Goal: Task Accomplishment & Management: Use online tool/utility

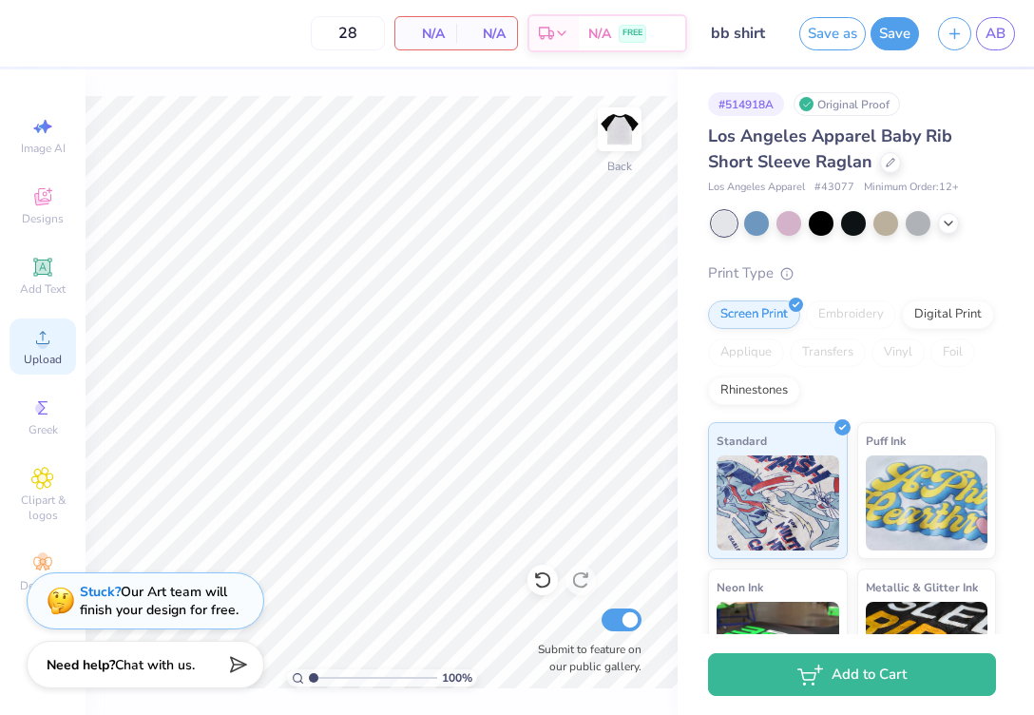
click at [35, 339] on icon at bounding box center [42, 337] width 23 height 23
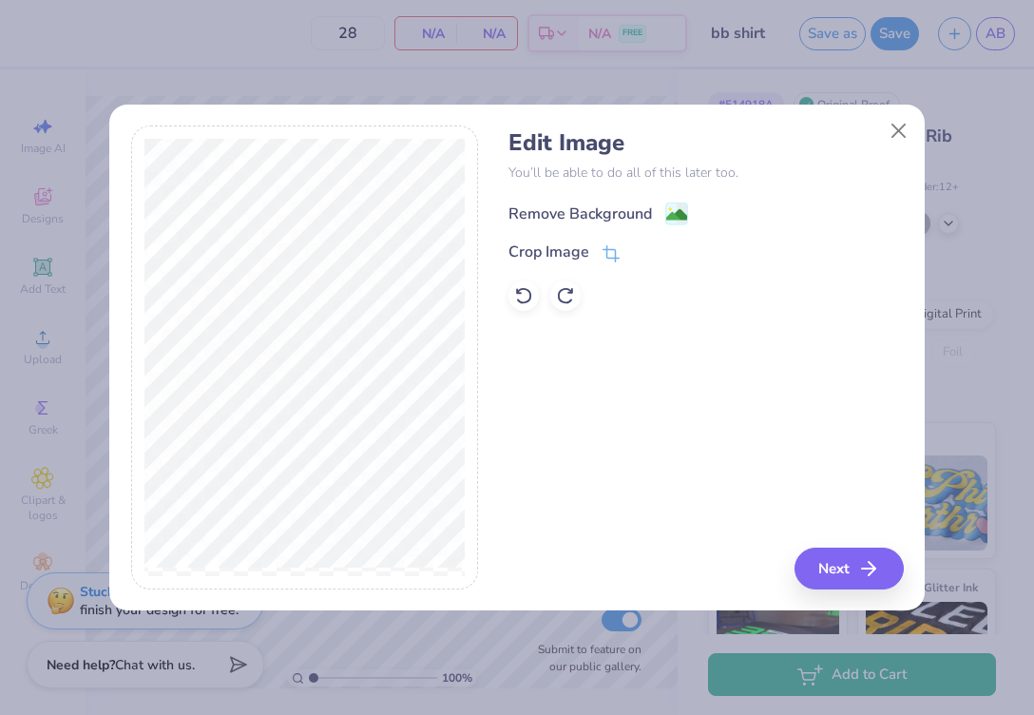
click at [591, 207] on div "Remove Background" at bounding box center [581, 213] width 144 height 23
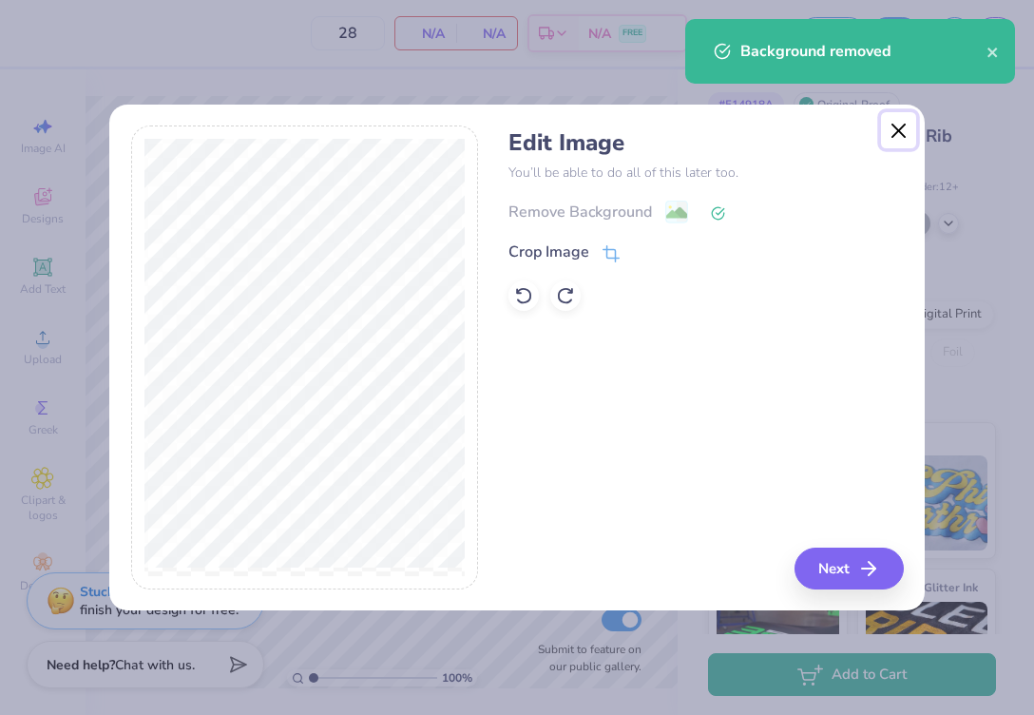
click at [898, 130] on button "Close" at bounding box center [899, 130] width 36 height 36
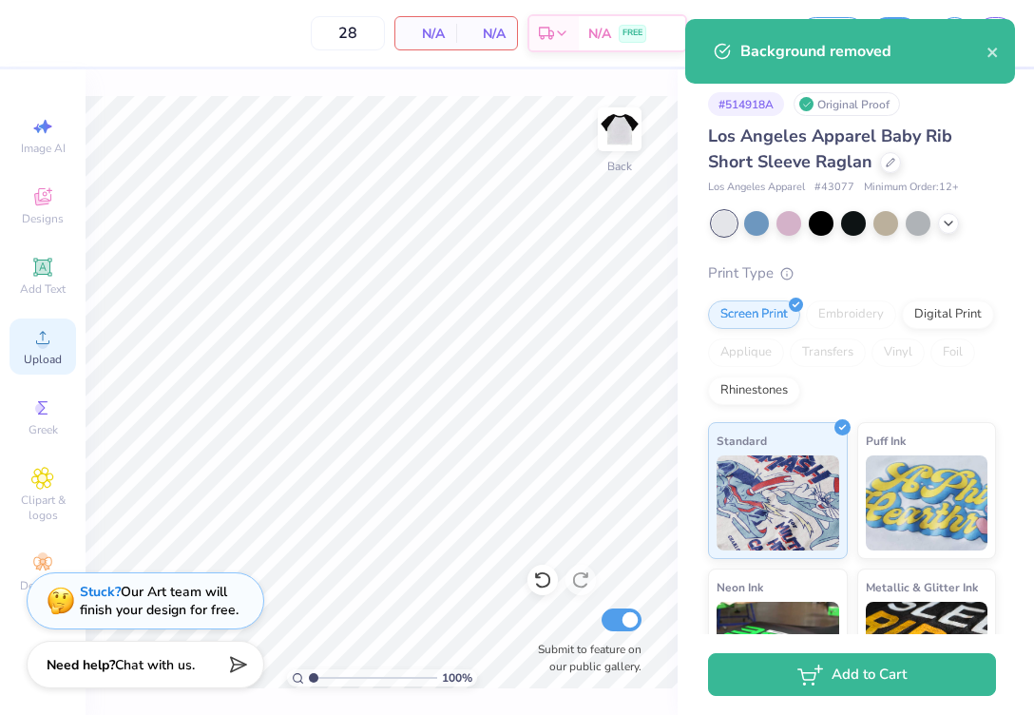
click at [25, 374] on div "Image AI Designs Add Text Upload Greek Clipart & logos Decorate" at bounding box center [43, 353] width 67 height 493
click at [33, 345] on icon at bounding box center [42, 337] width 23 height 23
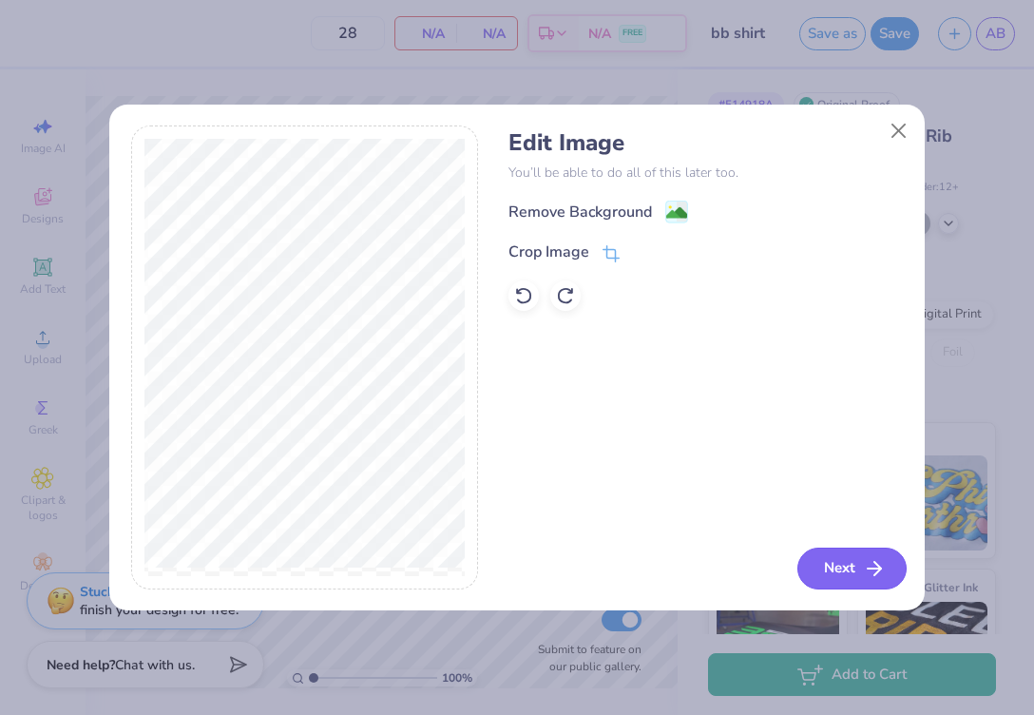
click at [846, 571] on button "Next" at bounding box center [852, 569] width 109 height 42
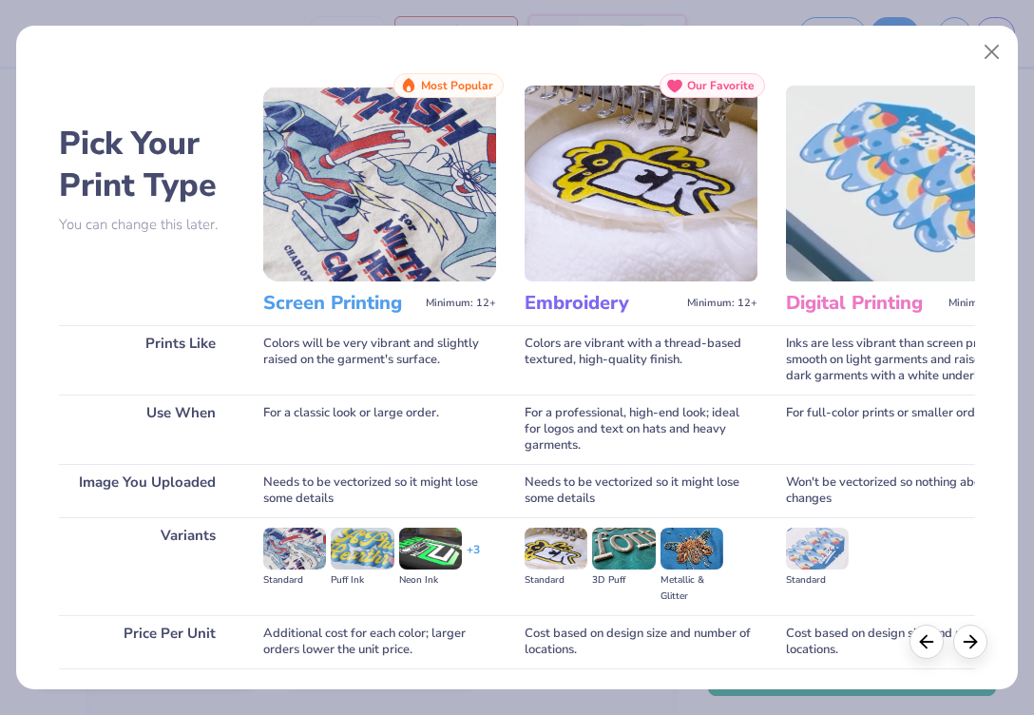
scroll to position [138, 0]
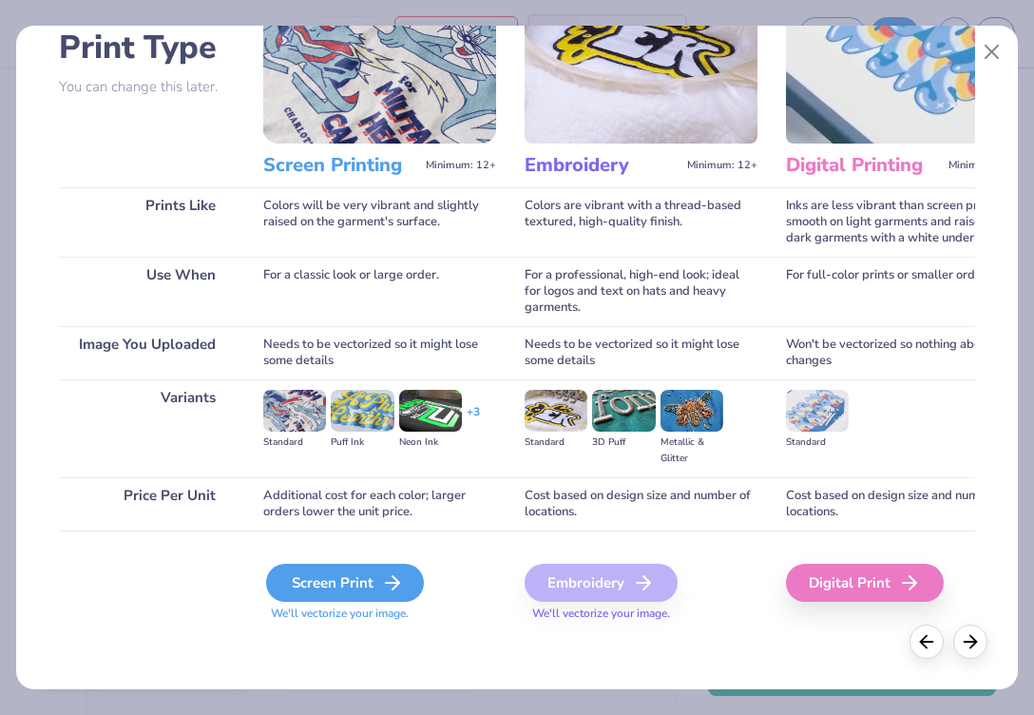
click at [294, 582] on div "Screen Print" at bounding box center [345, 583] width 158 height 38
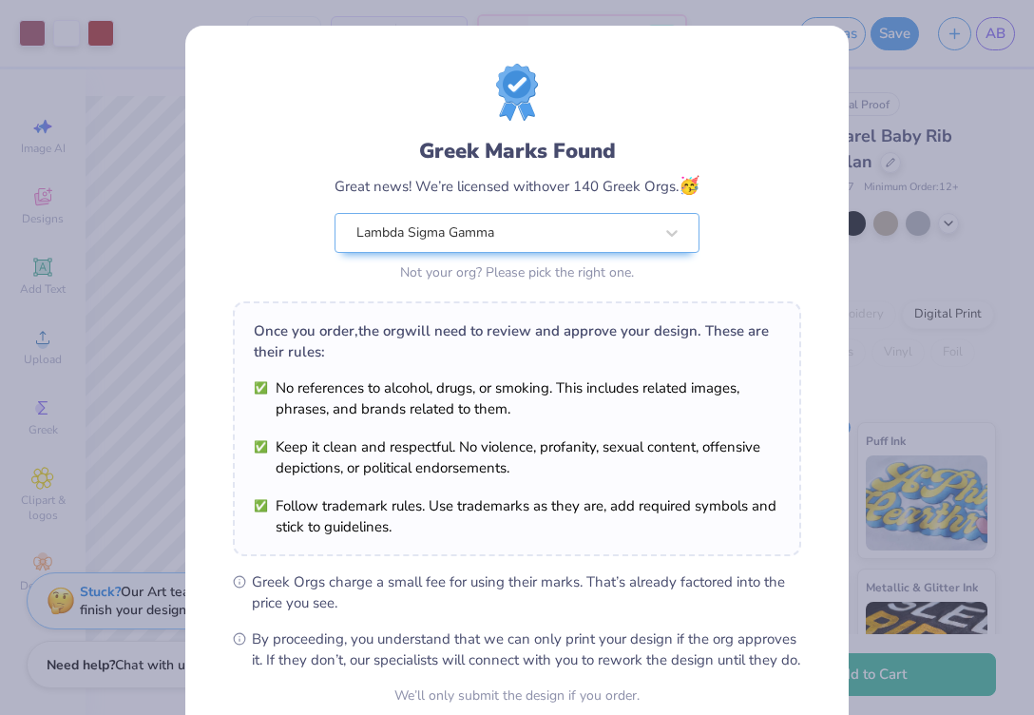
scroll to position [175, 0]
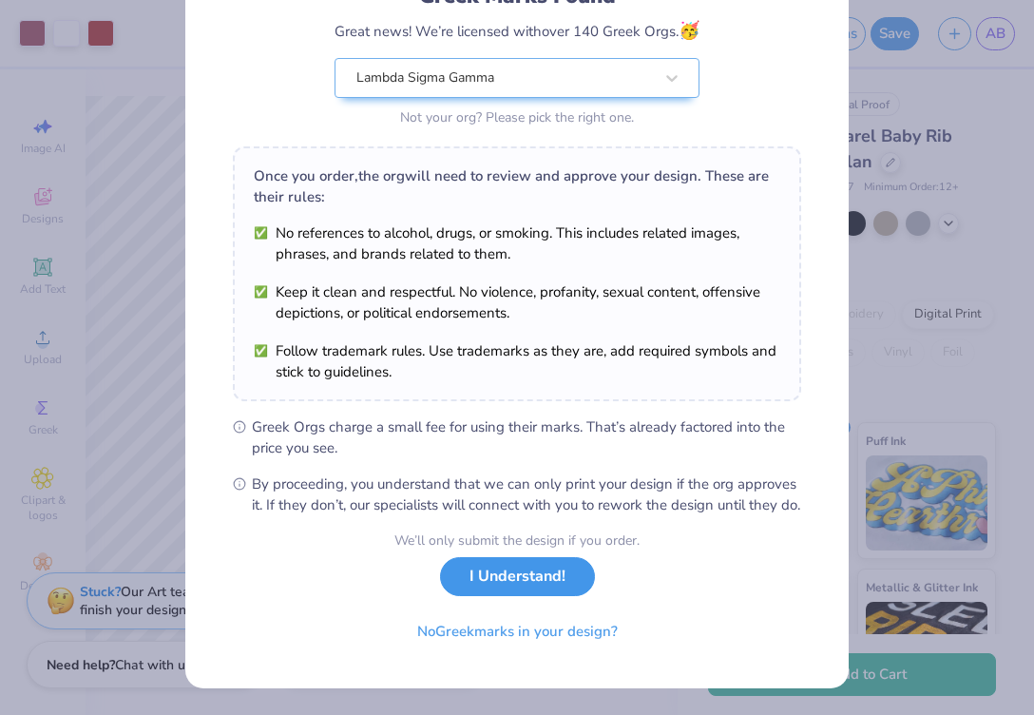
click at [515, 587] on button "I Understand!" at bounding box center [517, 576] width 155 height 39
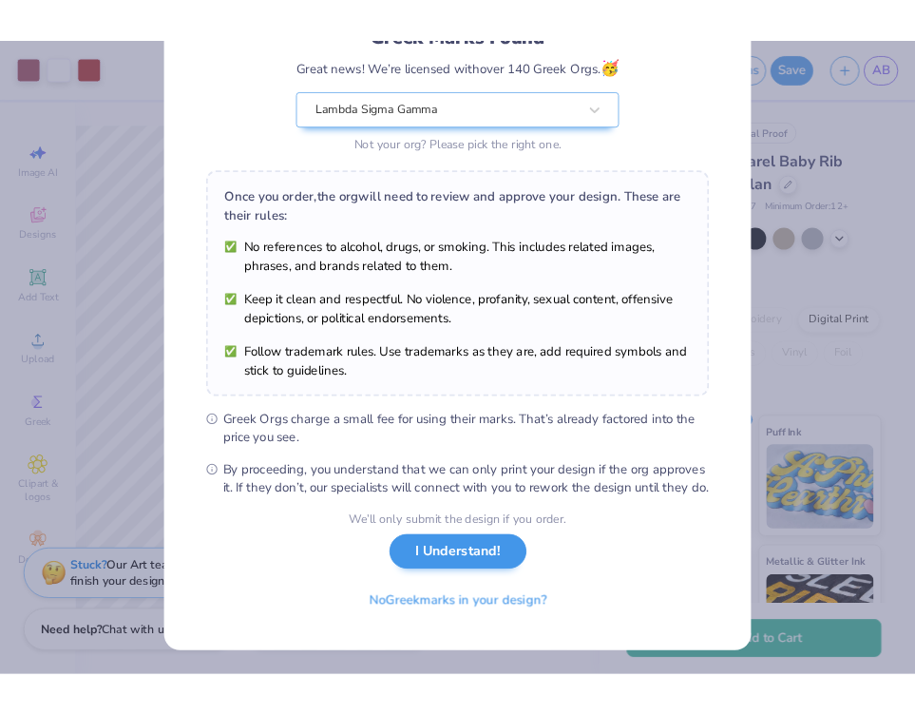
scroll to position [0, 0]
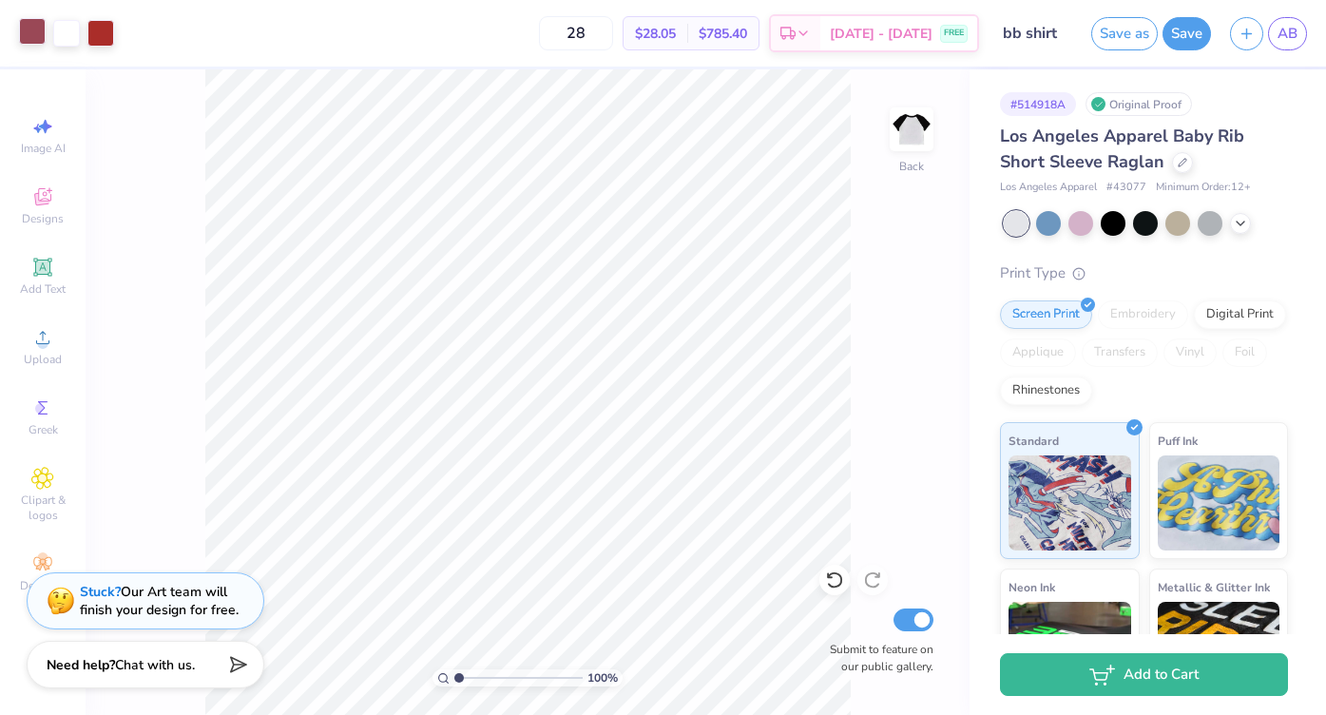
click at [31, 39] on div at bounding box center [32, 31] width 27 height 27
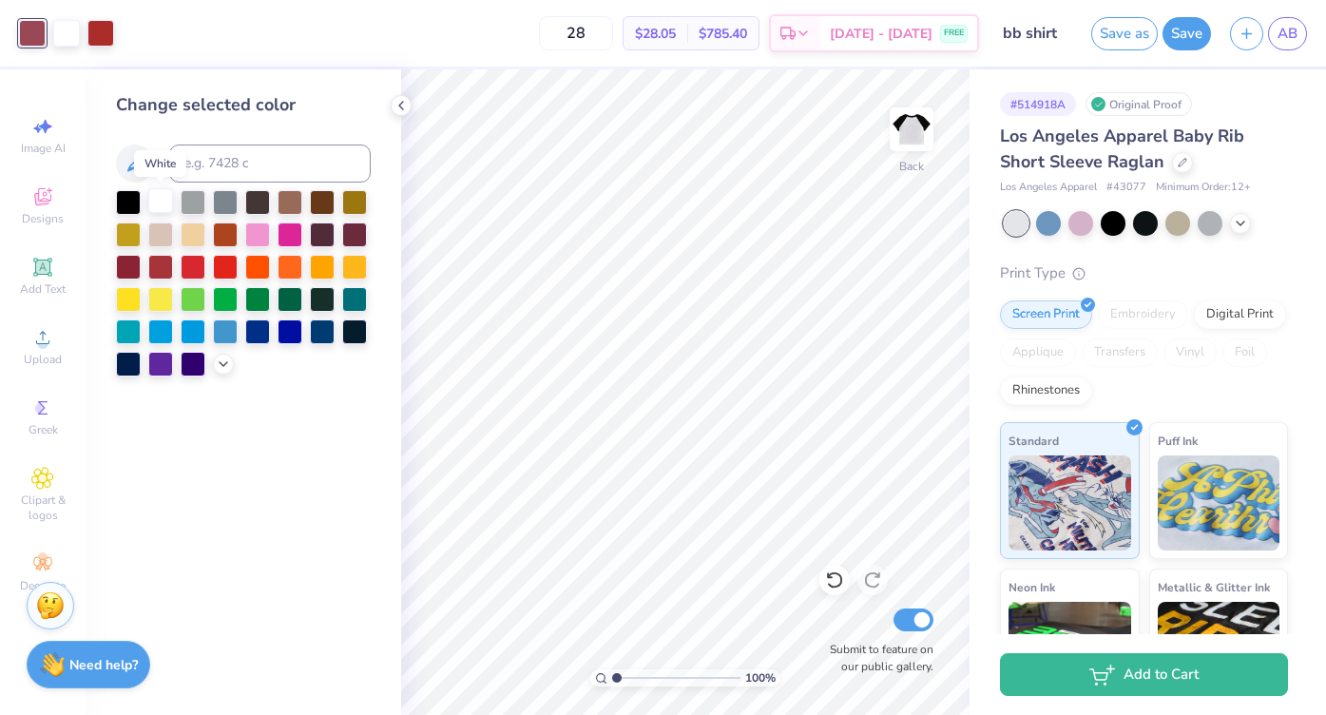
click at [159, 204] on div at bounding box center [160, 200] width 25 height 25
click at [220, 231] on div at bounding box center [225, 233] width 25 height 25
click at [158, 199] on div at bounding box center [160, 200] width 25 height 25
click at [397, 101] on icon at bounding box center [401, 105] width 15 height 15
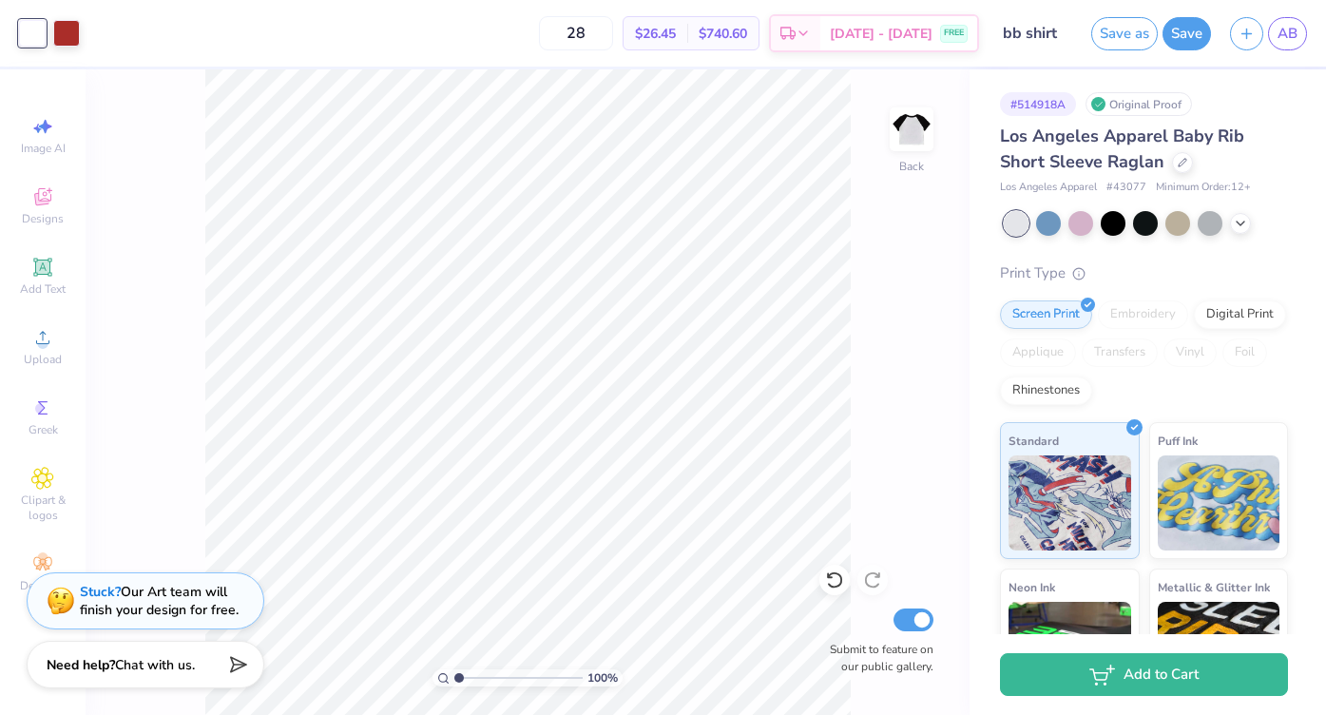
click at [196, 118] on div "100 % Back Submit to feature on our public gallery." at bounding box center [528, 391] width 884 height 645
click at [1033, 26] on button "Save" at bounding box center [1187, 30] width 48 height 33
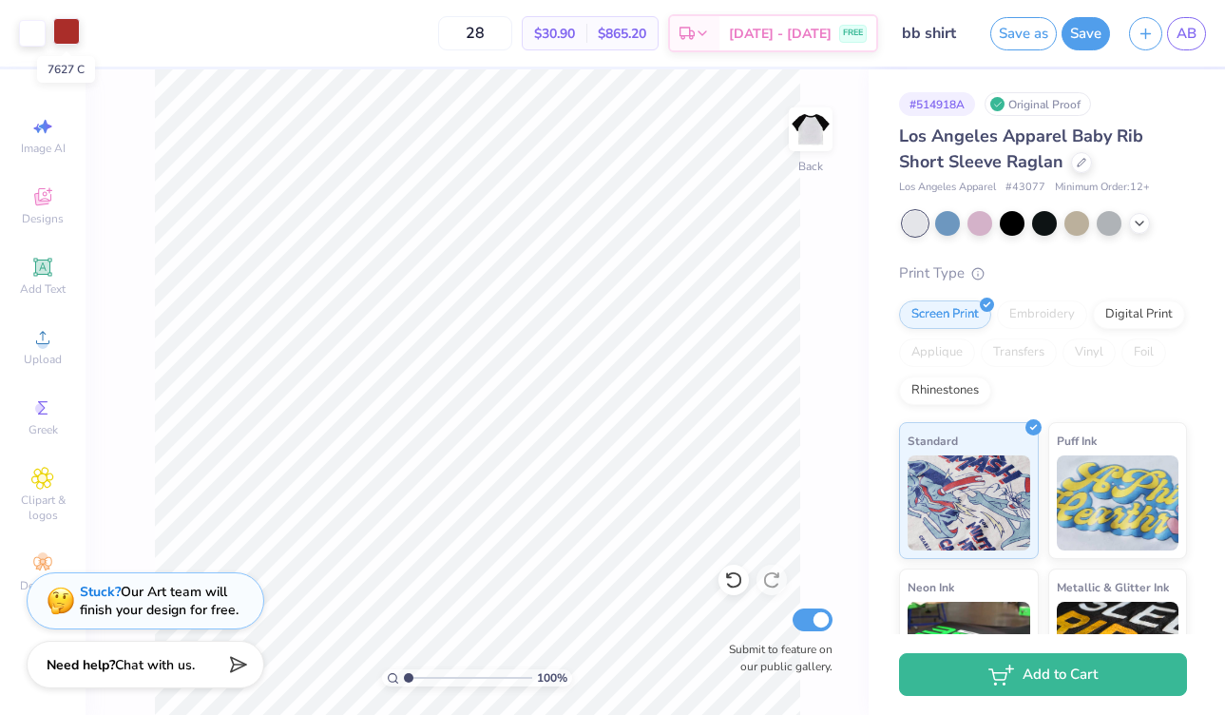
click at [75, 33] on div at bounding box center [66, 31] width 27 height 27
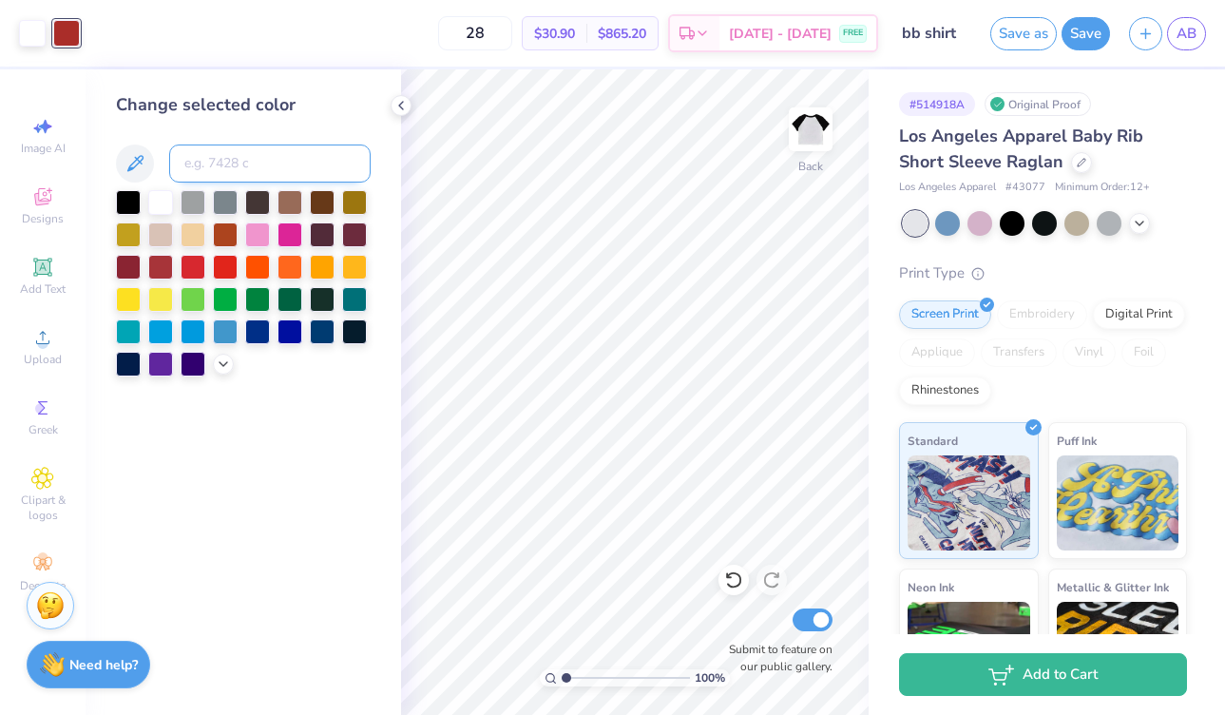
click at [216, 153] on input at bounding box center [270, 163] width 202 height 38
type input "1795"
click at [397, 105] on icon at bounding box center [401, 105] width 15 height 15
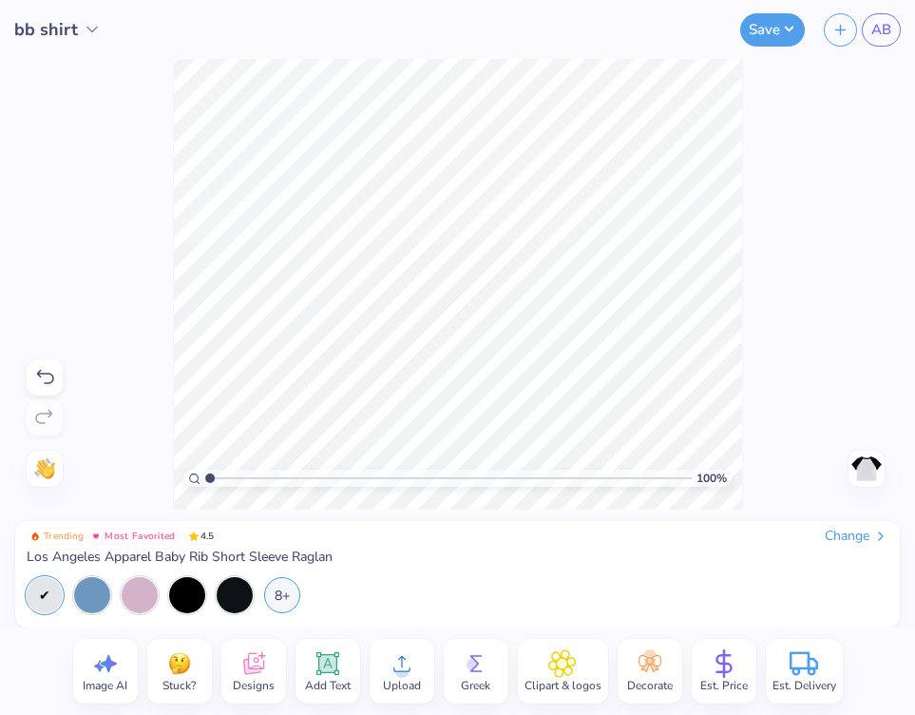
click at [75, 26] on span "bb shirt" at bounding box center [46, 30] width 64 height 26
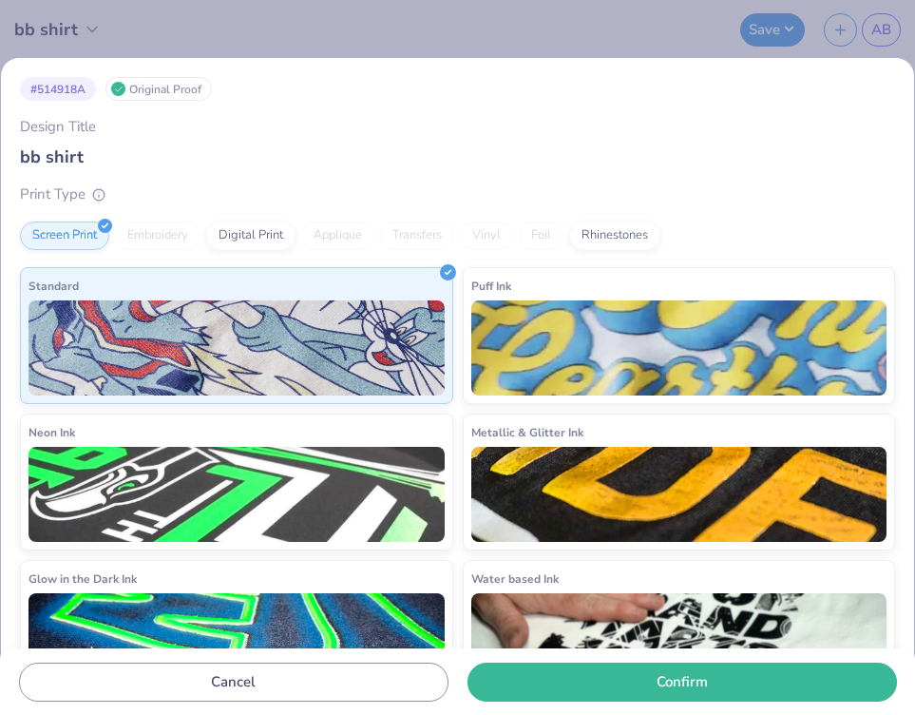
click at [147, 25] on div "# 514918A Original Proof Design Title bb shirt Print Type Screen Print Embroide…" at bounding box center [457, 357] width 915 height 715
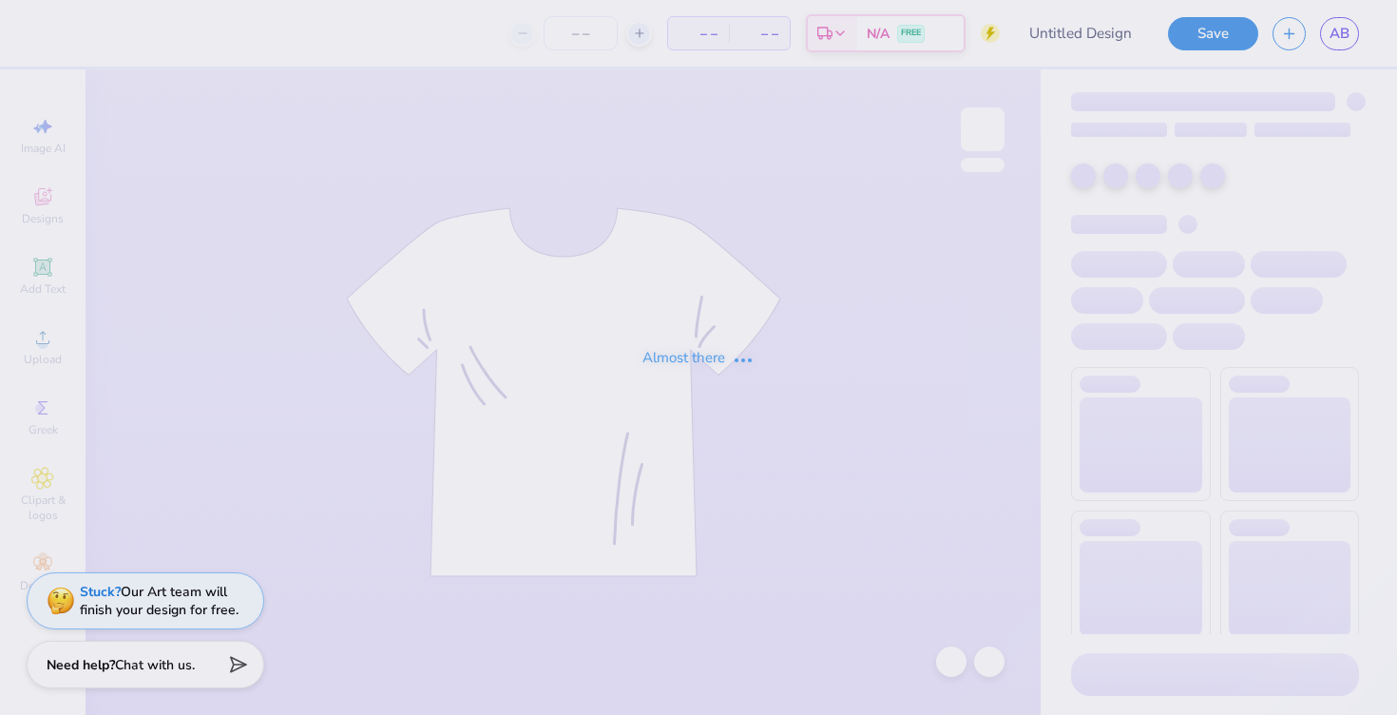
type input "t-shirt 3"
type input "28"
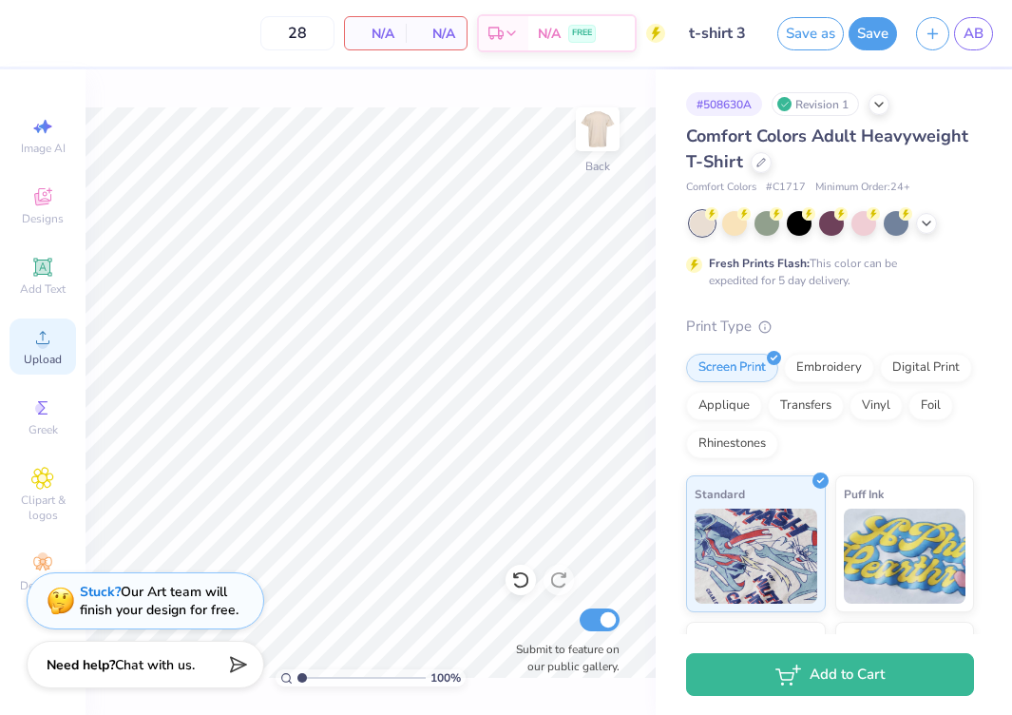
click at [45, 343] on icon at bounding box center [42, 337] width 13 height 13
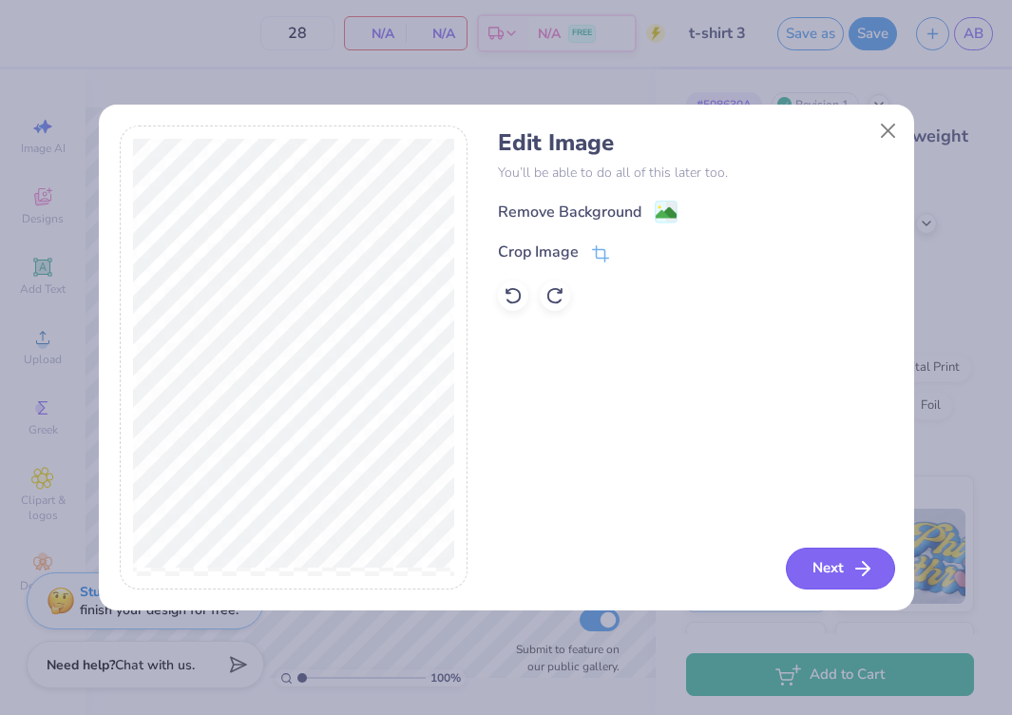
click at [828, 570] on button "Next" at bounding box center [840, 569] width 109 height 42
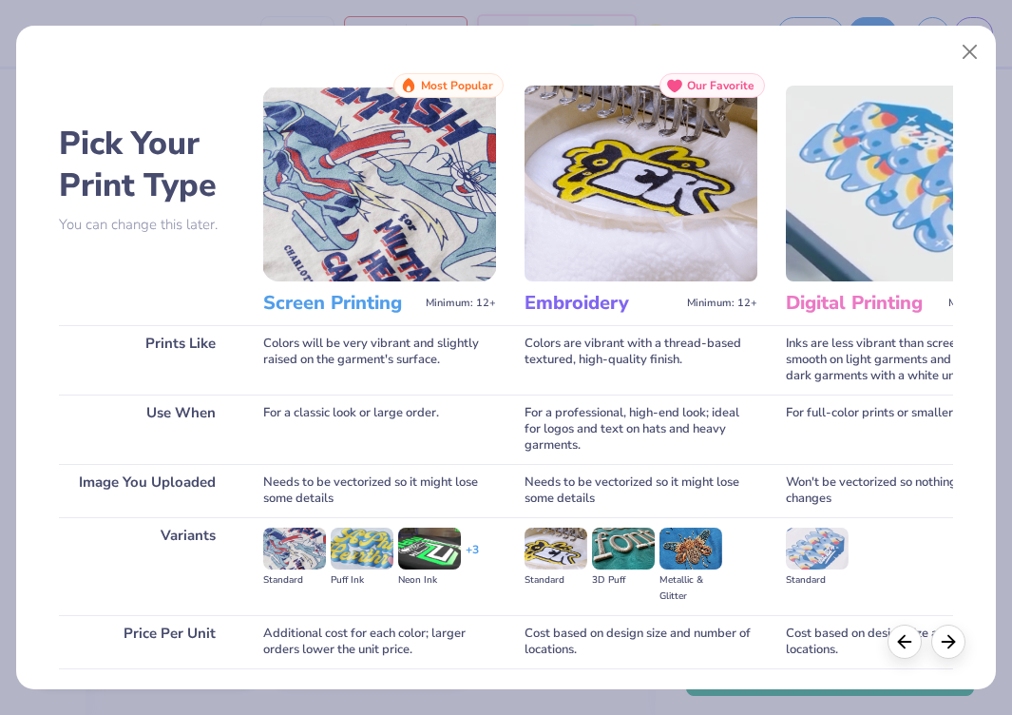
scroll to position [138, 0]
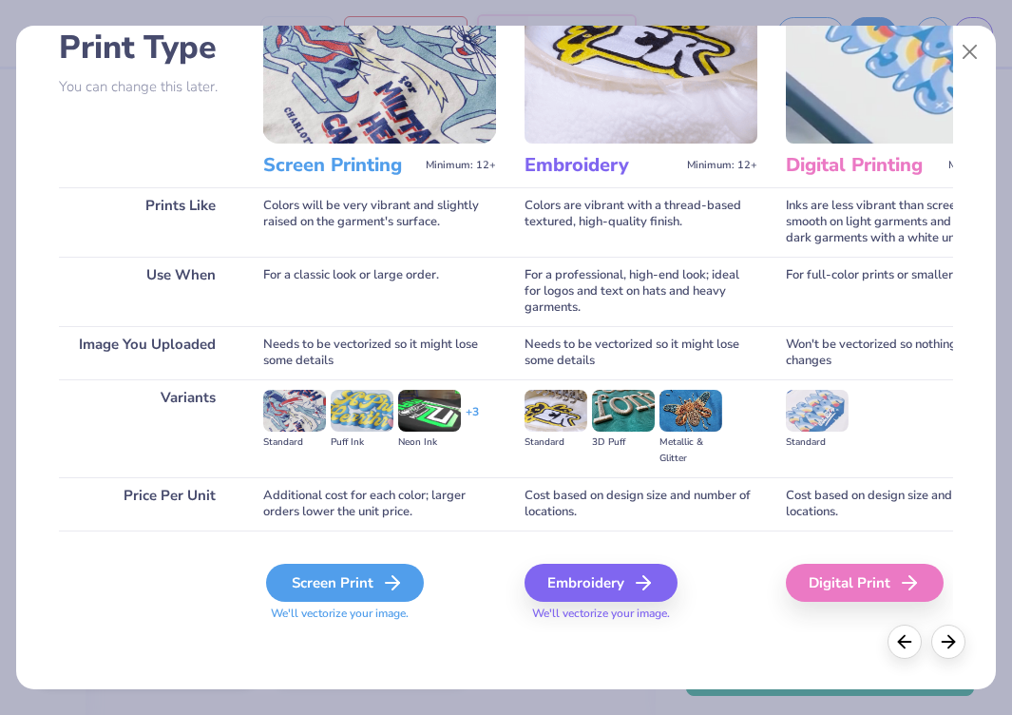
click at [323, 591] on div "Screen Print" at bounding box center [345, 583] width 158 height 38
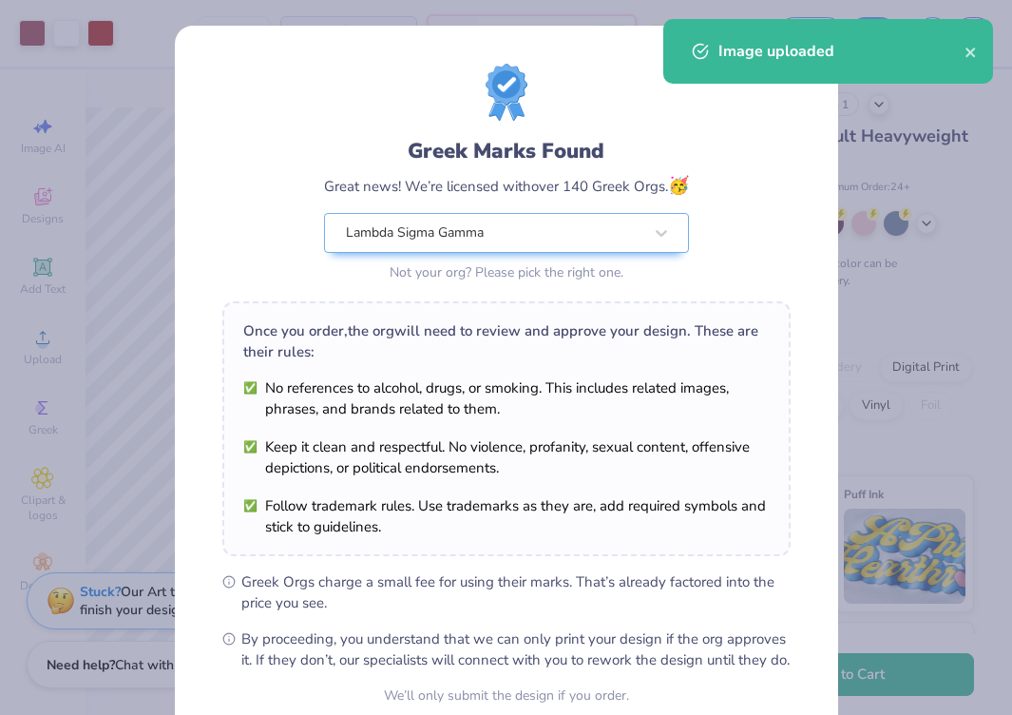
click at [245, 290] on body "Art colors 28 $23.44 Per Item $656.32 Total Est. Delivery Sep 14 - 17 FREE Desi…" at bounding box center [506, 357] width 1012 height 715
type input "13.72"
type input "13.10"
type input "6.17"
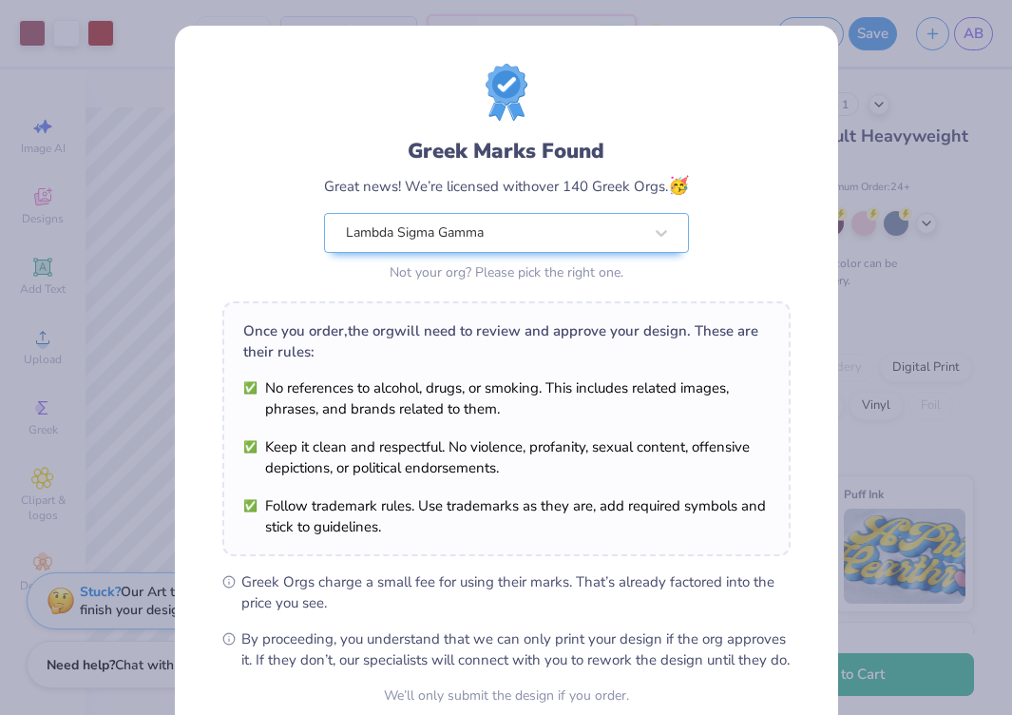
scroll to position [175, 0]
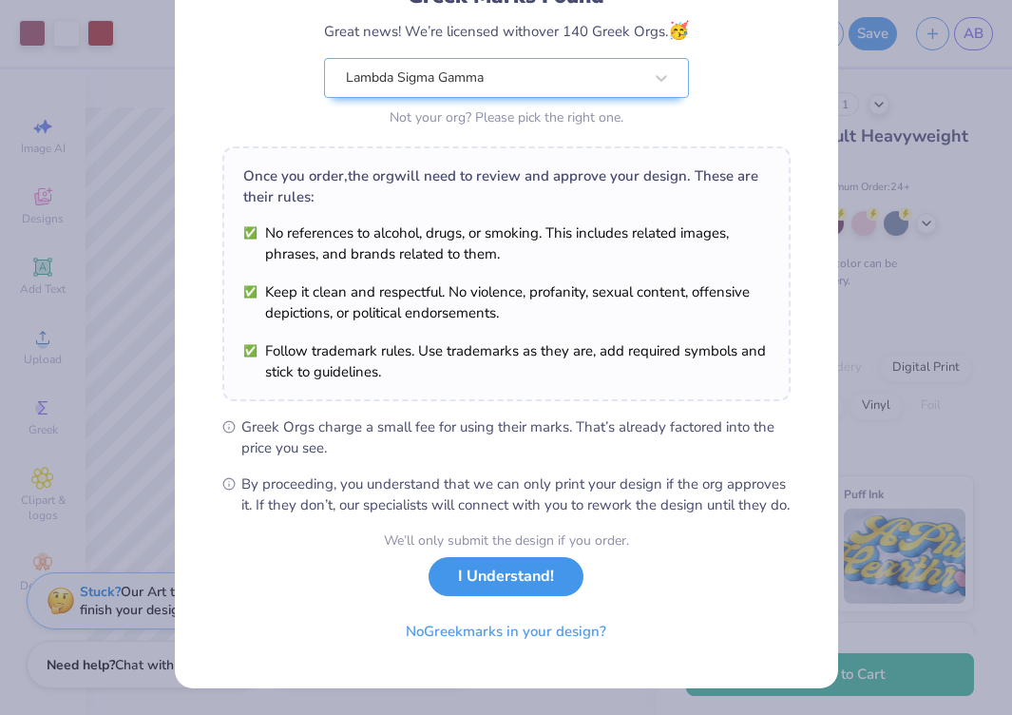
click at [500, 587] on button "I Understand!" at bounding box center [506, 576] width 155 height 39
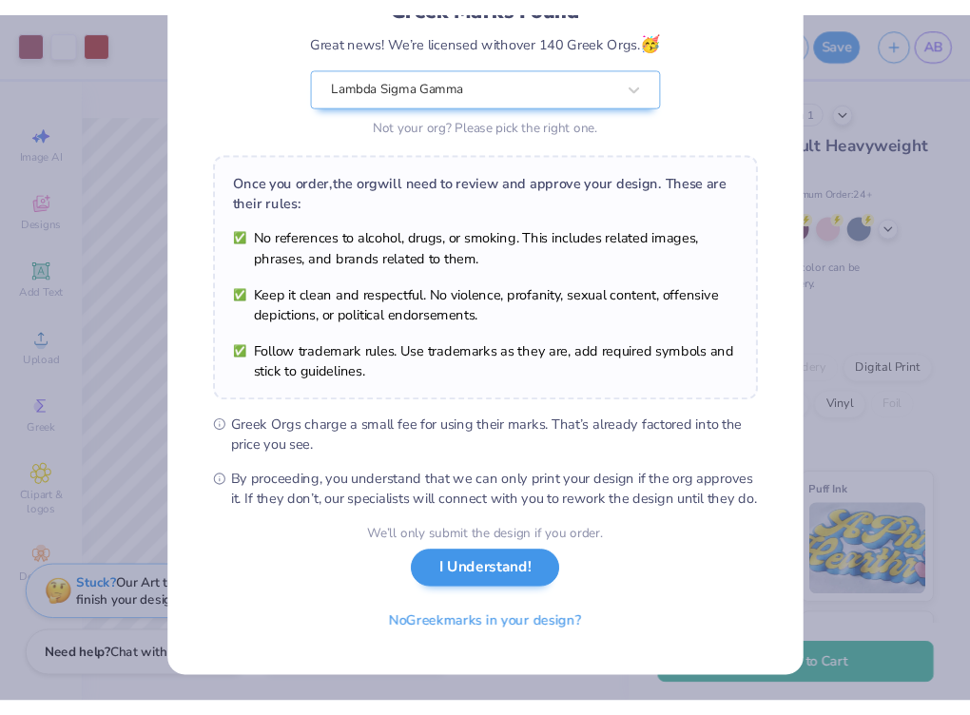
scroll to position [0, 0]
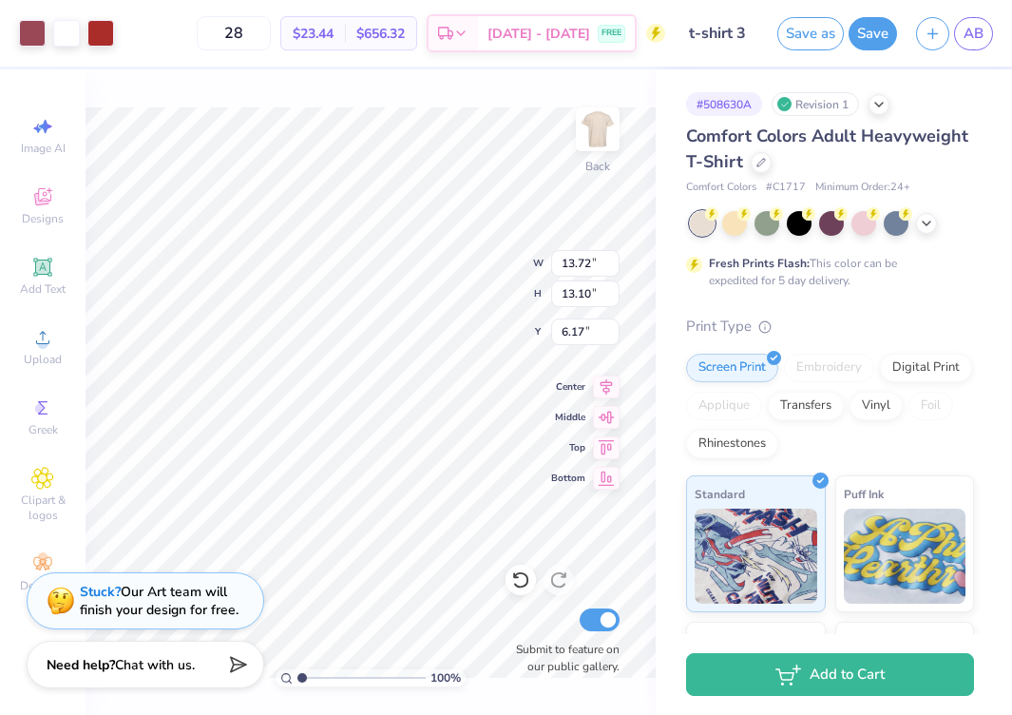
type input "12.10"
type input "11.56"
type input "5.22"
click at [108, 34] on div at bounding box center [100, 31] width 27 height 27
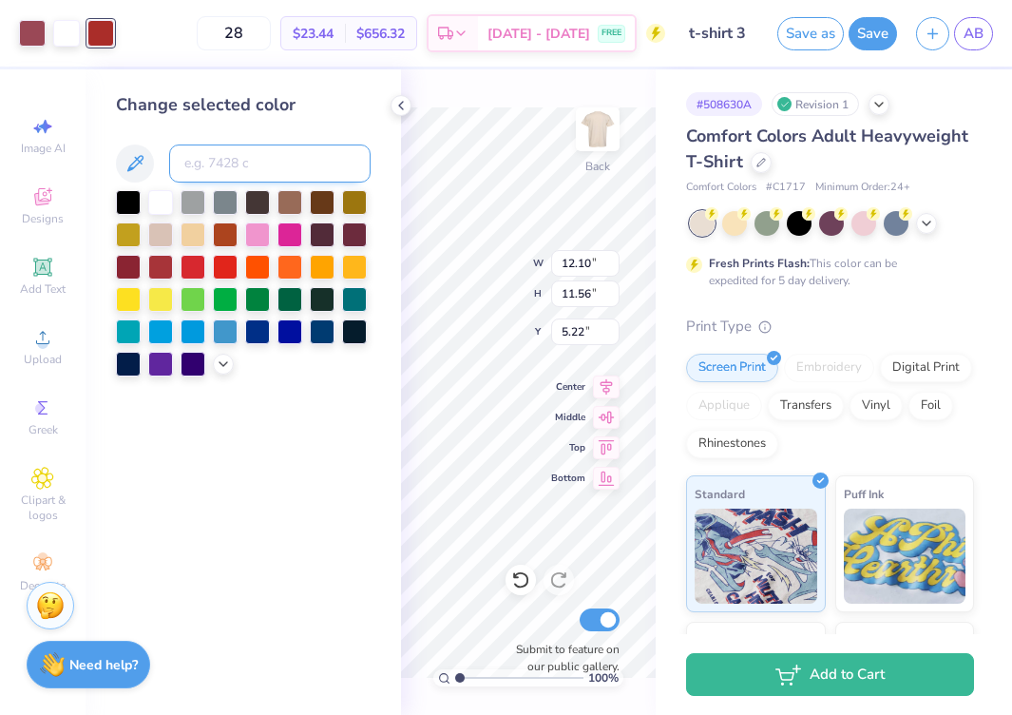
click at [211, 169] on input at bounding box center [270, 163] width 202 height 38
type input "1795"
click at [396, 102] on icon at bounding box center [401, 105] width 15 height 15
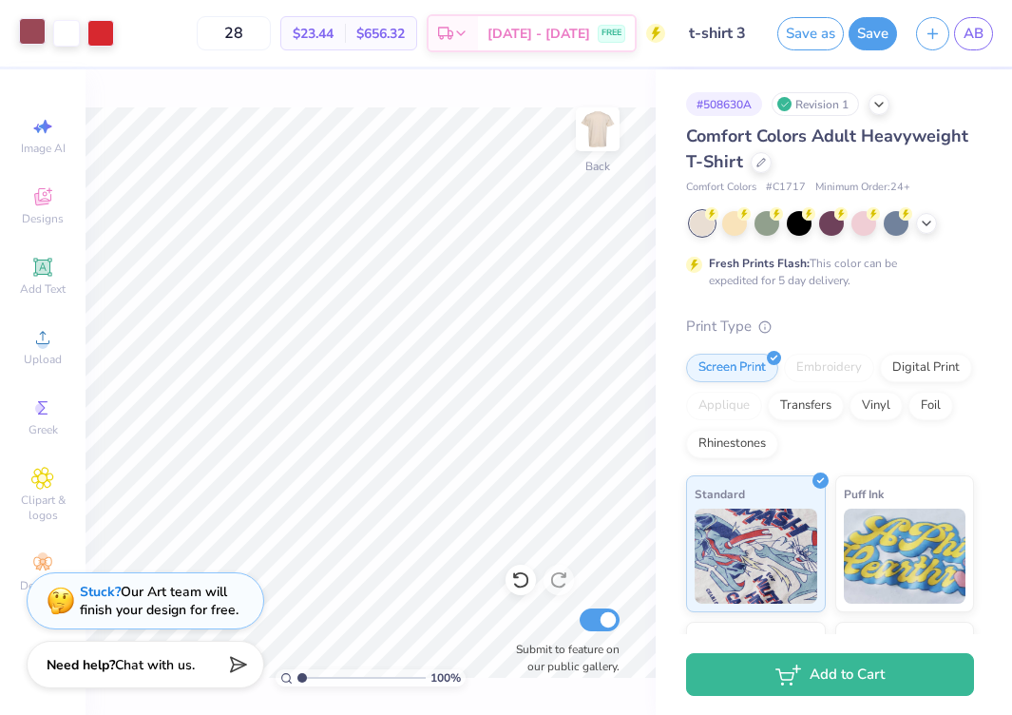
click at [32, 33] on div at bounding box center [32, 31] width 27 height 27
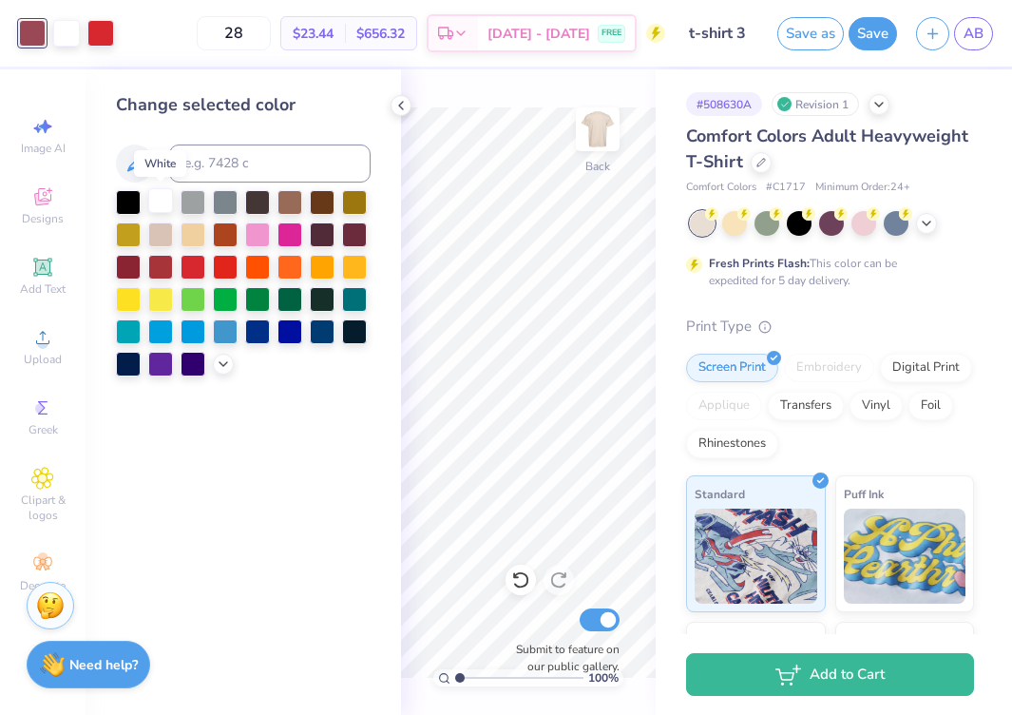
click at [156, 197] on div at bounding box center [160, 200] width 25 height 25
click at [399, 98] on icon at bounding box center [401, 105] width 15 height 15
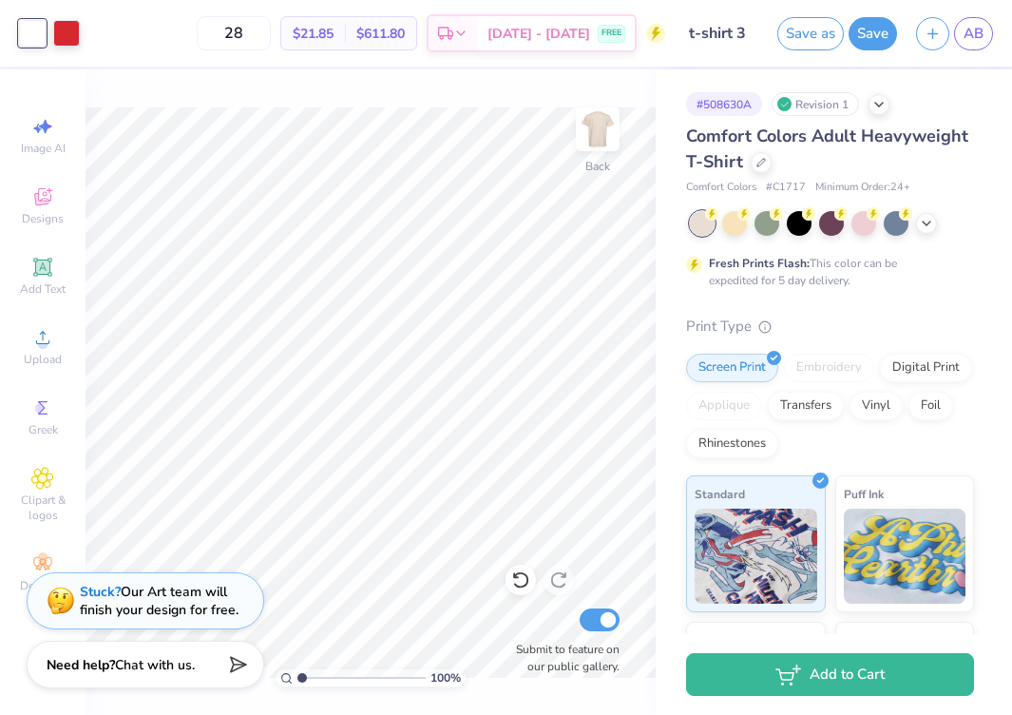
click at [399, 97] on div "100 % Back Submit to feature on our public gallery." at bounding box center [371, 391] width 570 height 645
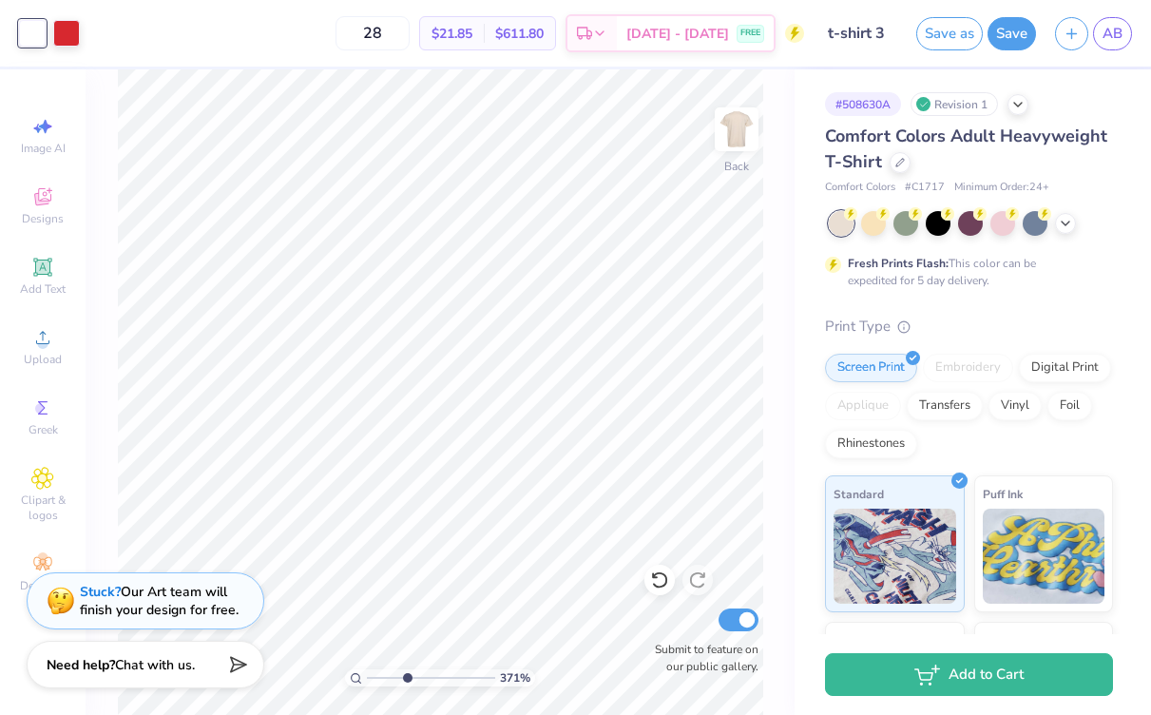
drag, startPoint x: 371, startPoint y: 678, endPoint x: 405, endPoint y: 678, distance: 34.2
type input "3.67"
click at [405, 678] on input "range" at bounding box center [431, 677] width 128 height 17
type input "5.22"
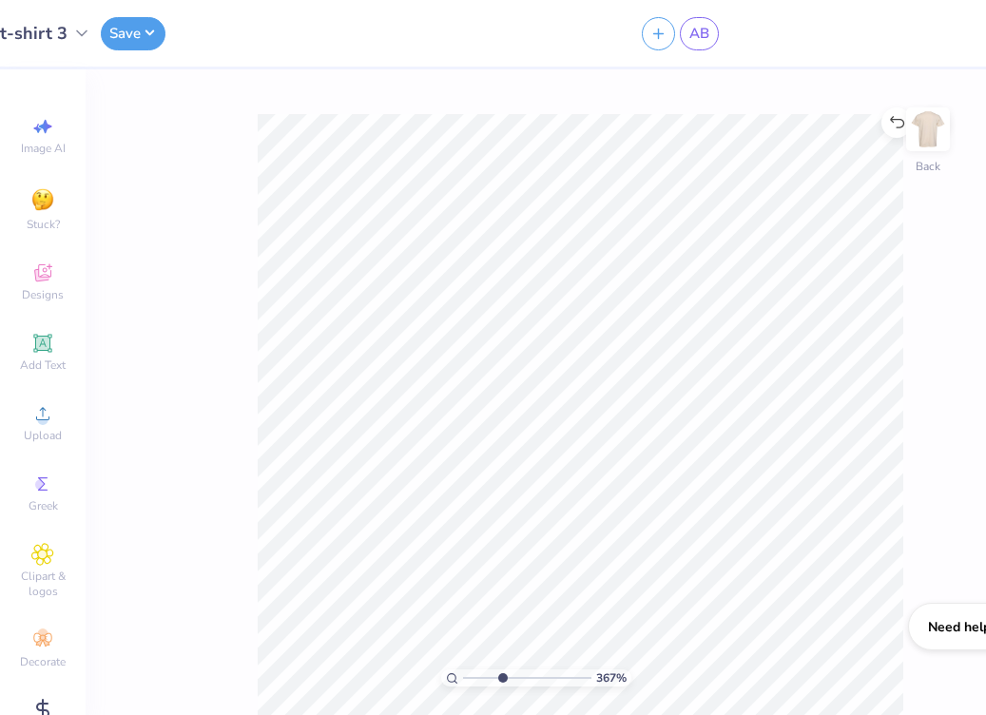
type input "1"
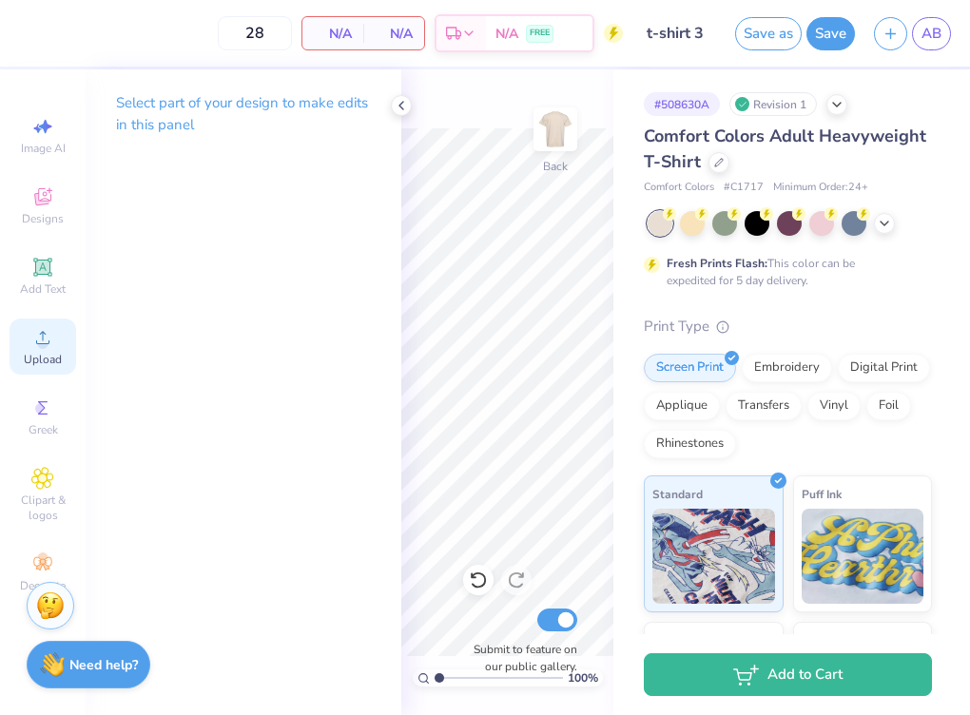
click at [45, 344] on circle at bounding box center [42, 343] width 10 height 10
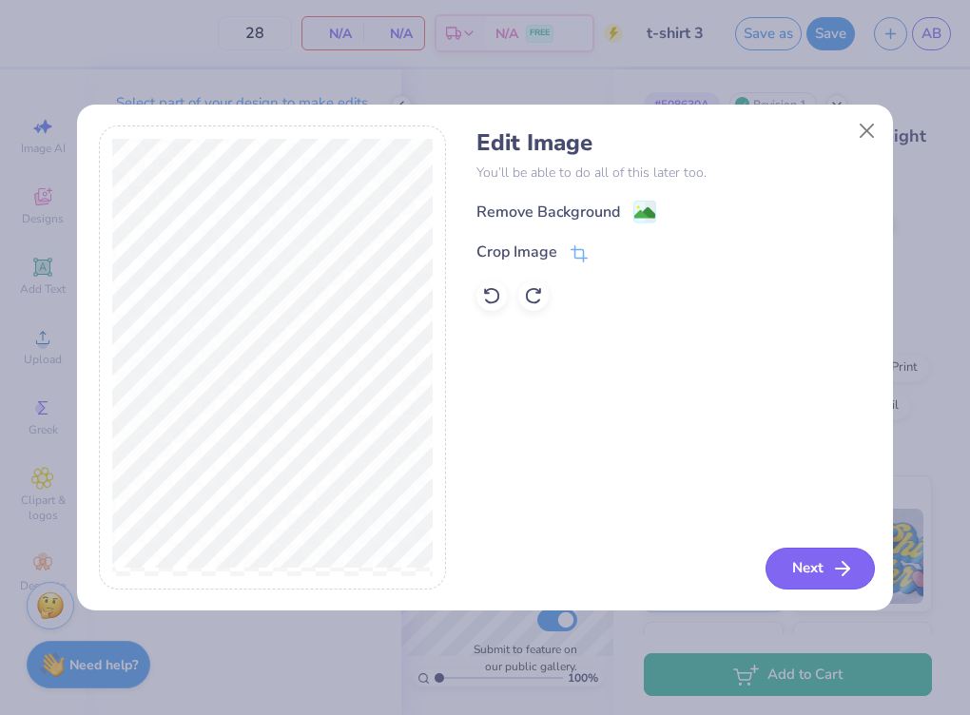
click at [794, 574] on button "Next" at bounding box center [819, 569] width 109 height 42
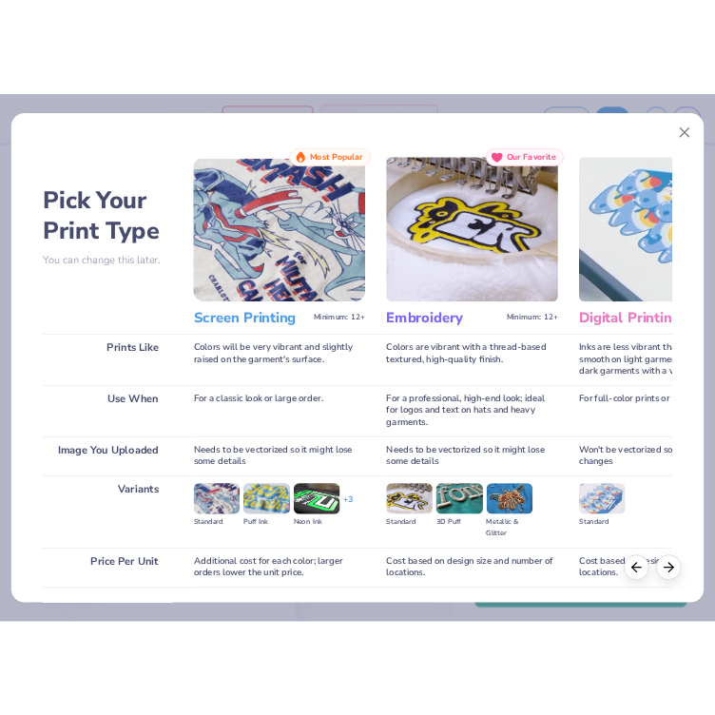
scroll to position [138, 0]
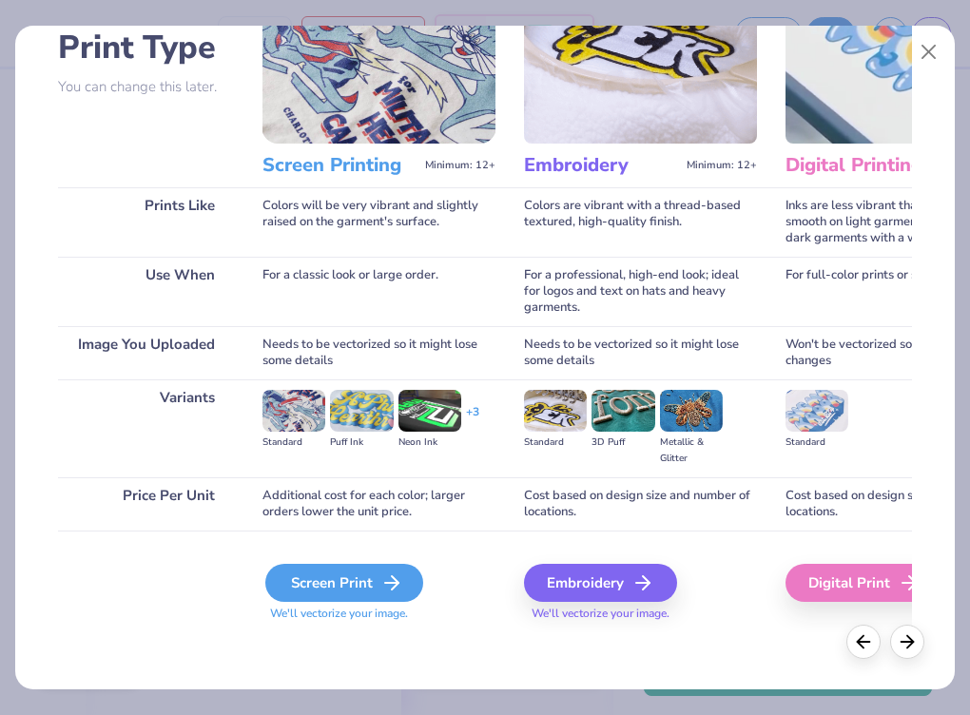
click at [361, 564] on div "Screen Print" at bounding box center [344, 583] width 158 height 38
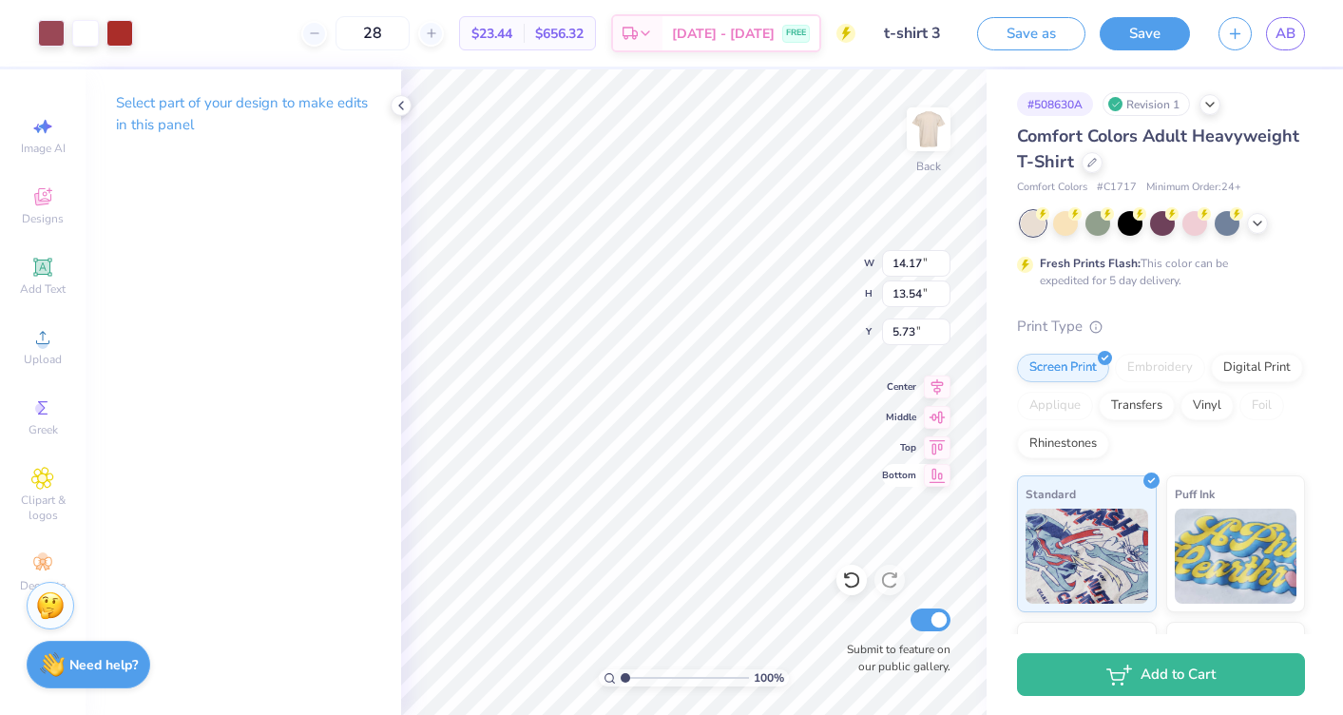
type input "12.21"
type input "11.66"
type input "5.19"
click at [58, 29] on div at bounding box center [51, 31] width 27 height 27
click at [56, 30] on div at bounding box center [51, 33] width 27 height 27
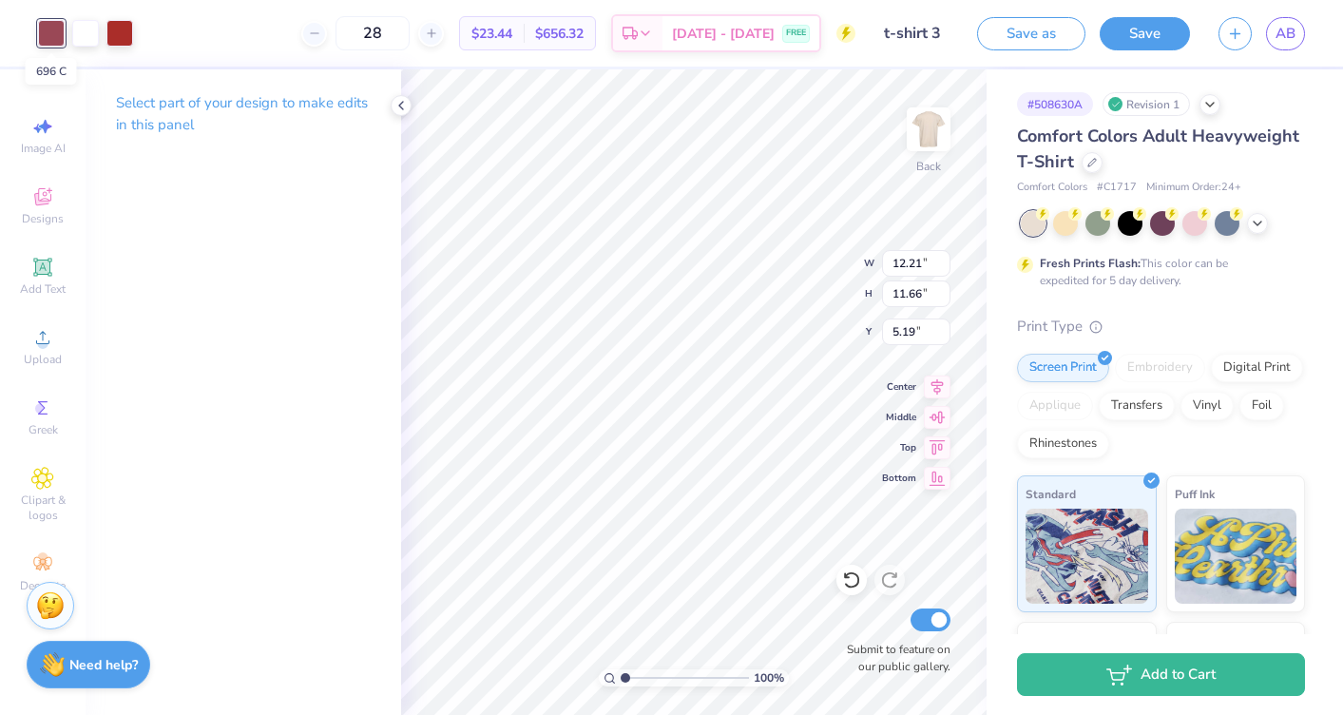
click at [51, 31] on div at bounding box center [51, 33] width 27 height 27
click at [124, 33] on div at bounding box center [119, 31] width 27 height 27
click at [392, 102] on div at bounding box center [401, 105] width 21 height 21
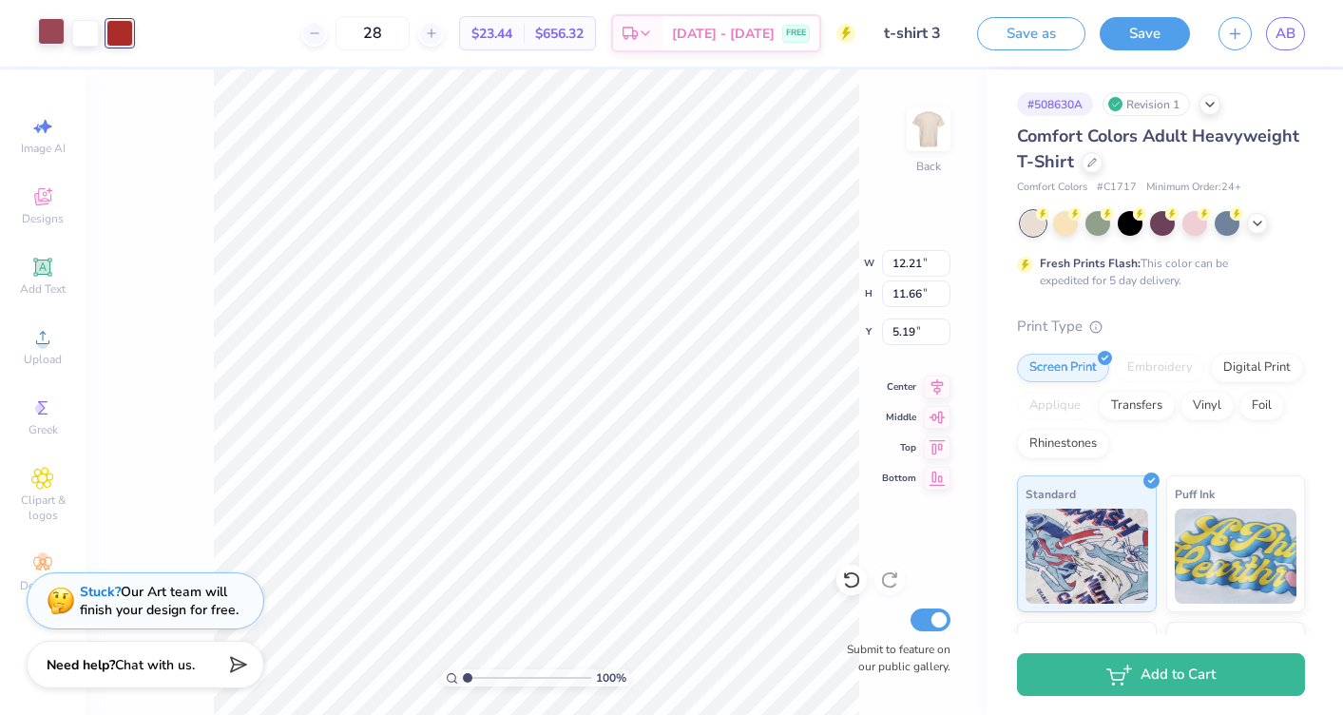
click at [52, 45] on div at bounding box center [51, 31] width 27 height 27
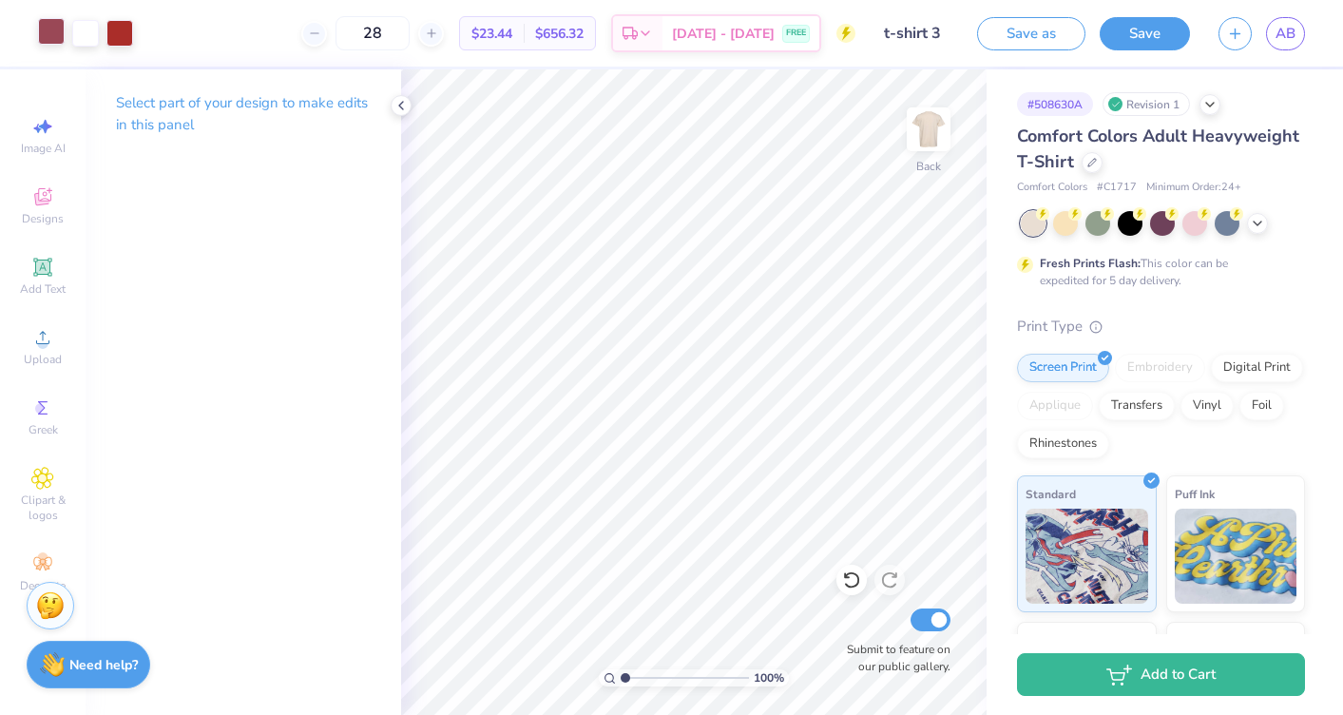
click at [42, 35] on div at bounding box center [51, 31] width 27 height 27
click at [58, 31] on div at bounding box center [51, 31] width 27 height 27
click at [58, 31] on div at bounding box center [51, 33] width 27 height 27
click at [97, 28] on div at bounding box center [85, 31] width 27 height 27
click at [120, 28] on div at bounding box center [119, 31] width 27 height 27
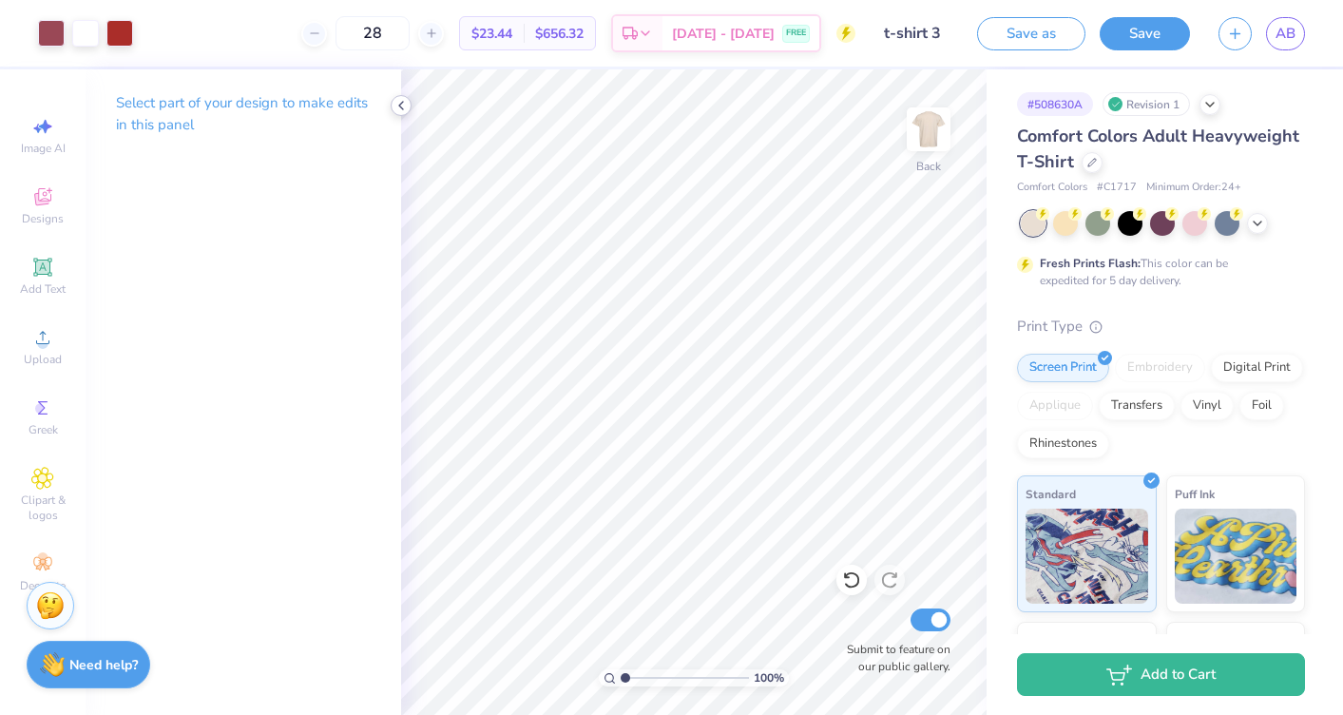
click at [397, 106] on icon at bounding box center [401, 105] width 15 height 15
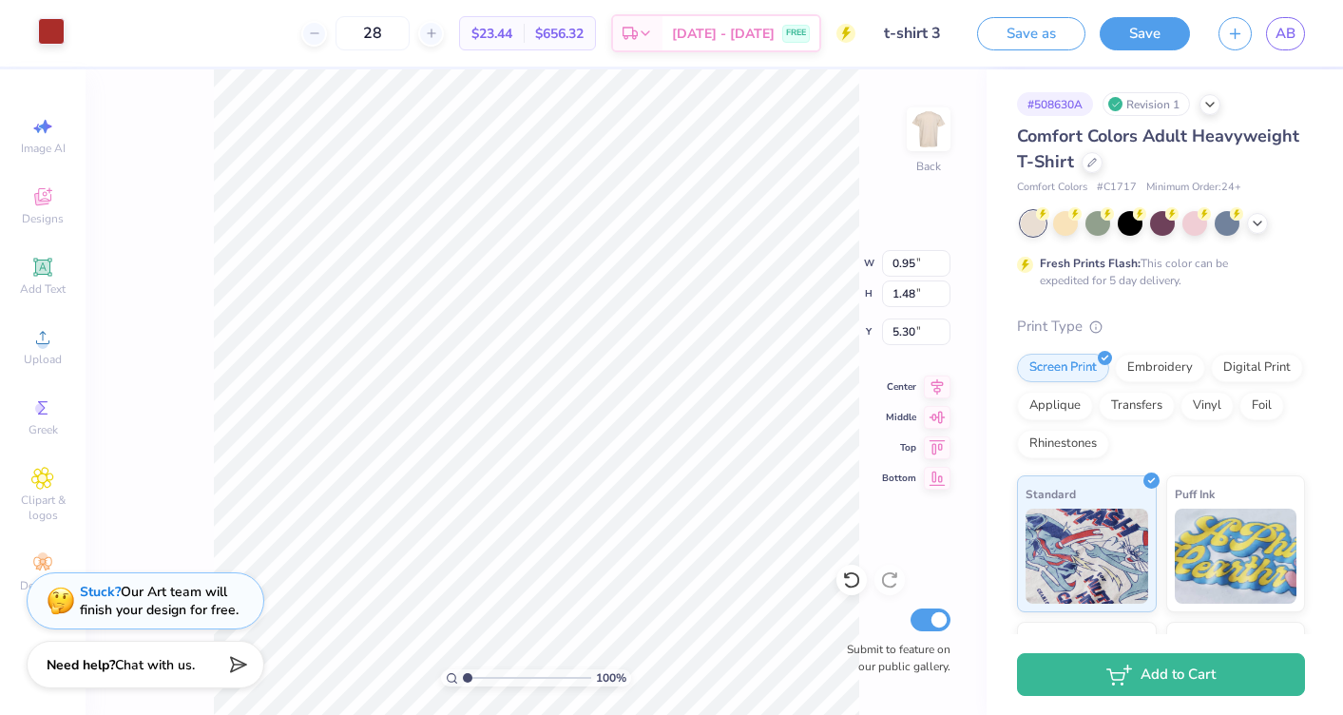
click at [47, 29] on div at bounding box center [51, 31] width 27 height 27
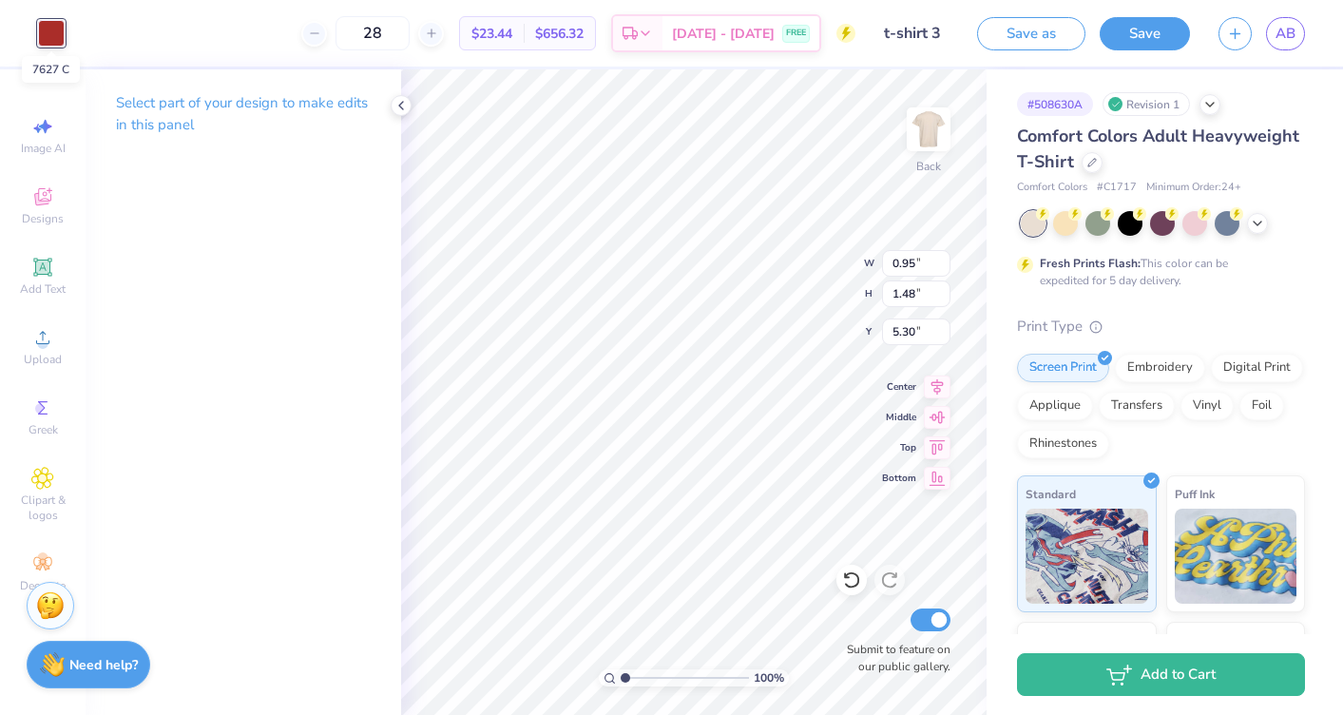
click at [52, 38] on div at bounding box center [51, 33] width 27 height 27
click at [36, 205] on icon at bounding box center [42, 196] width 23 height 23
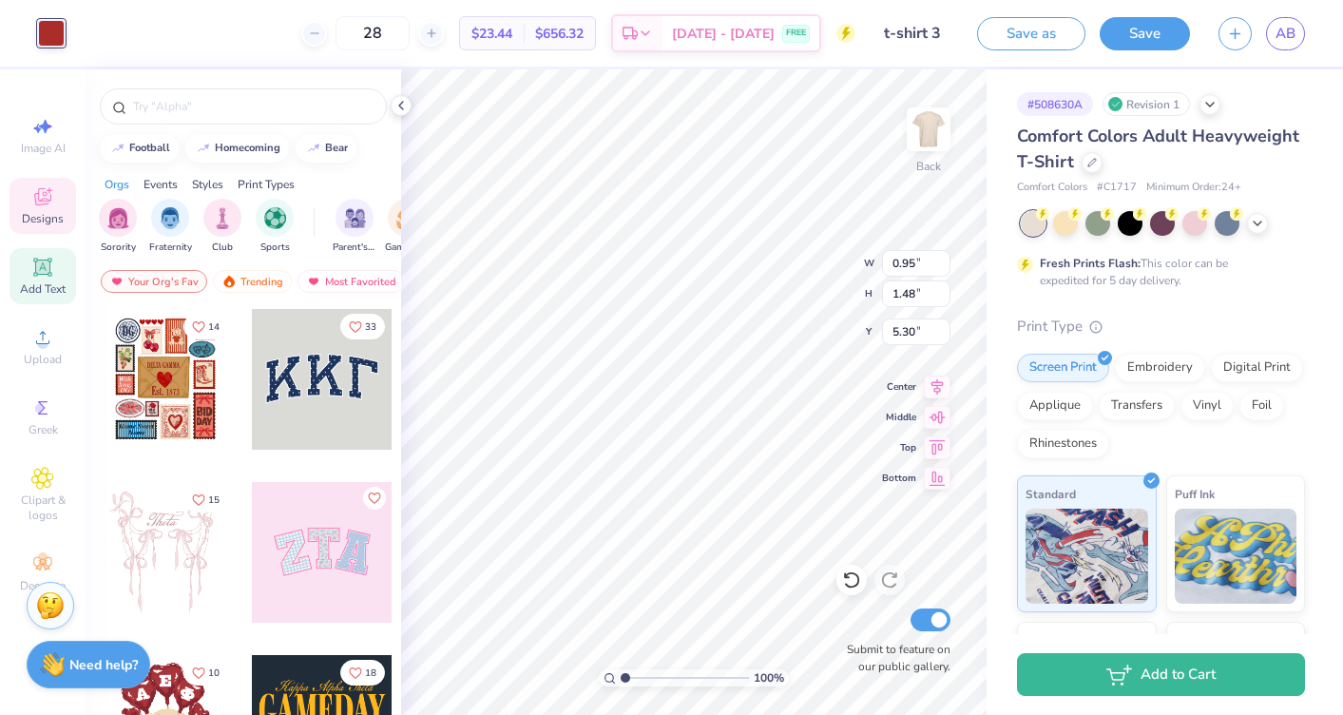
click at [42, 279] on div "Add Text" at bounding box center [43, 276] width 67 height 56
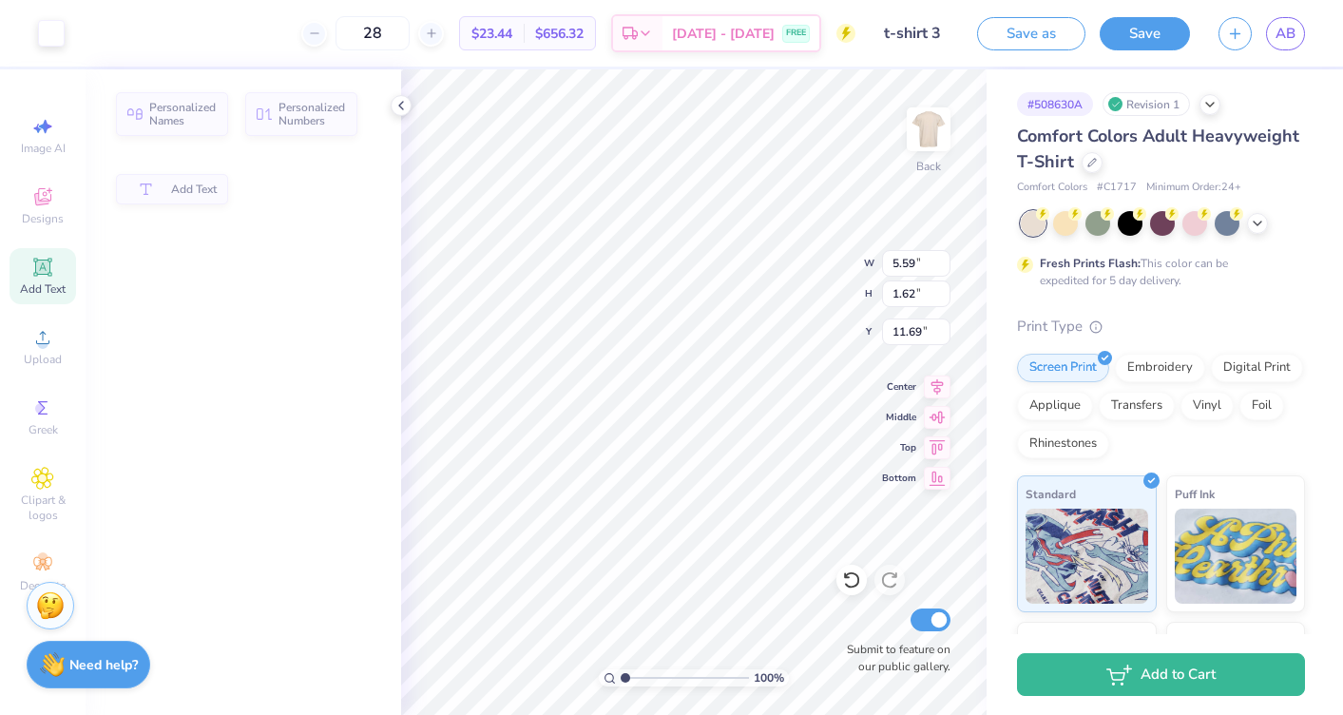
type input "5.59"
type input "1.62"
type input "11.69"
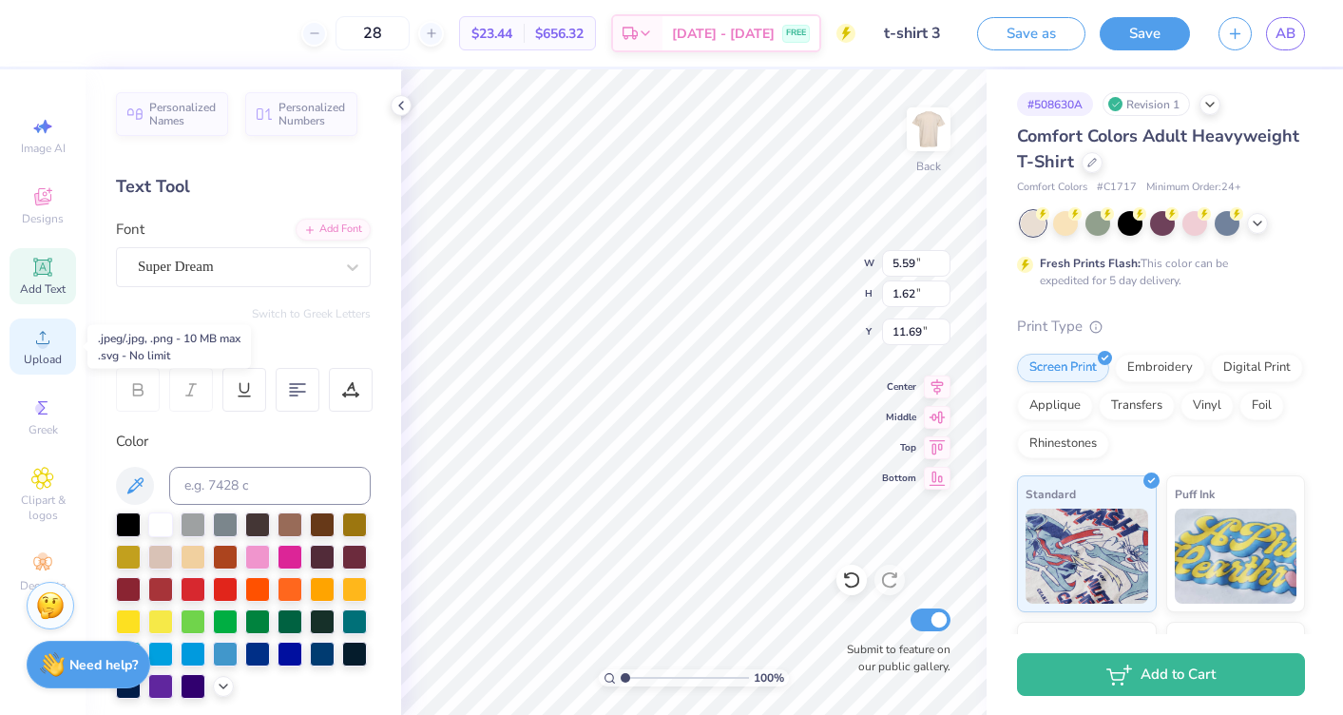
click at [40, 346] on circle at bounding box center [42, 343] width 10 height 10
click at [394, 94] on div "Personalized Names Personalized Numbers Text Tool Add Font Font Super Dream Swi…" at bounding box center [244, 391] width 316 height 645
click at [394, 109] on icon at bounding box center [401, 105] width 15 height 15
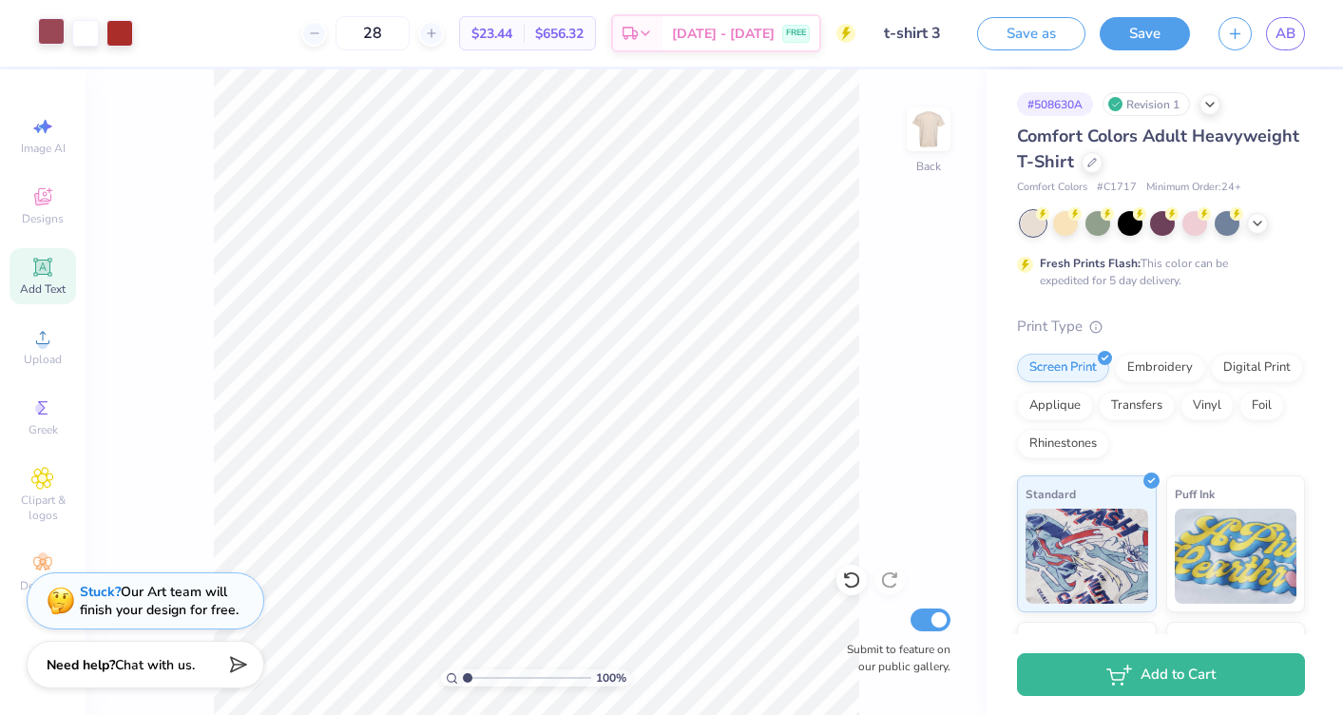
click at [38, 29] on div at bounding box center [51, 31] width 27 height 27
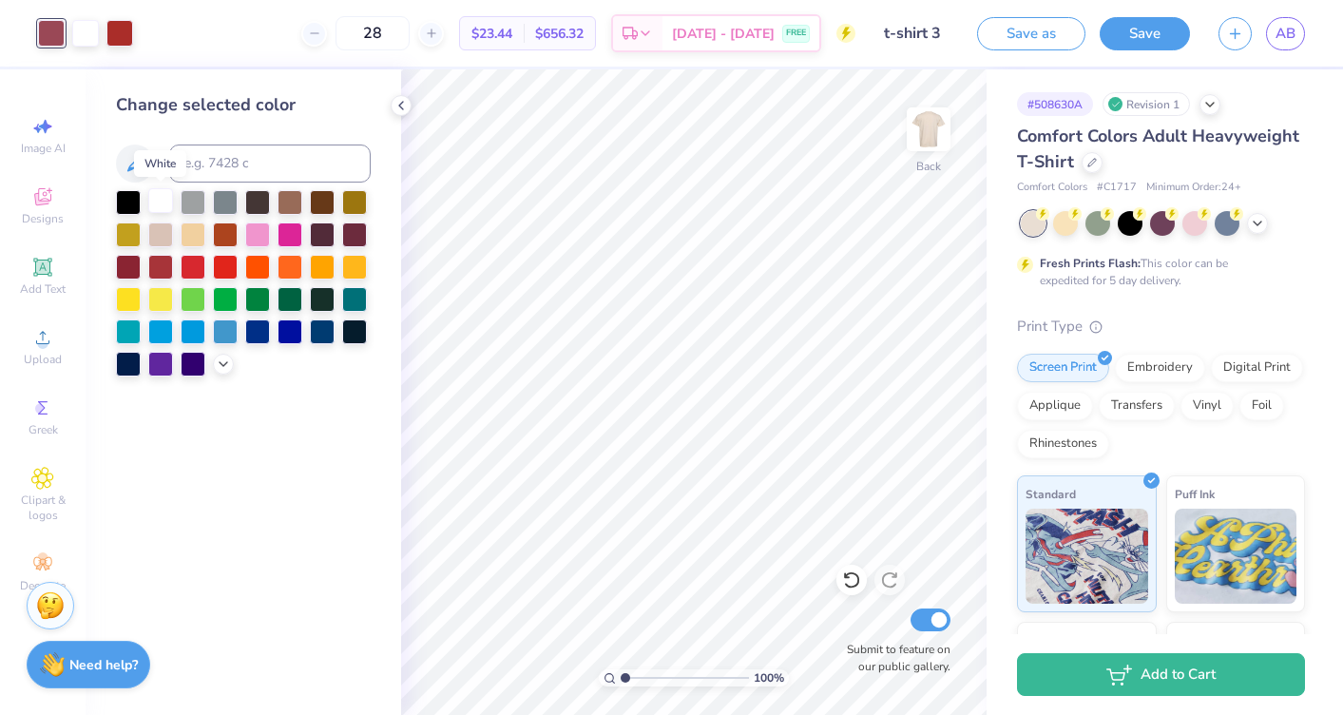
click at [164, 200] on div at bounding box center [160, 200] width 25 height 25
click at [85, 31] on div at bounding box center [85, 31] width 27 height 27
click at [221, 162] on input at bounding box center [270, 163] width 202 height 38
type input "1795"
click at [403, 102] on icon at bounding box center [401, 105] width 15 height 15
